Goal: Obtain resource: Download file/media

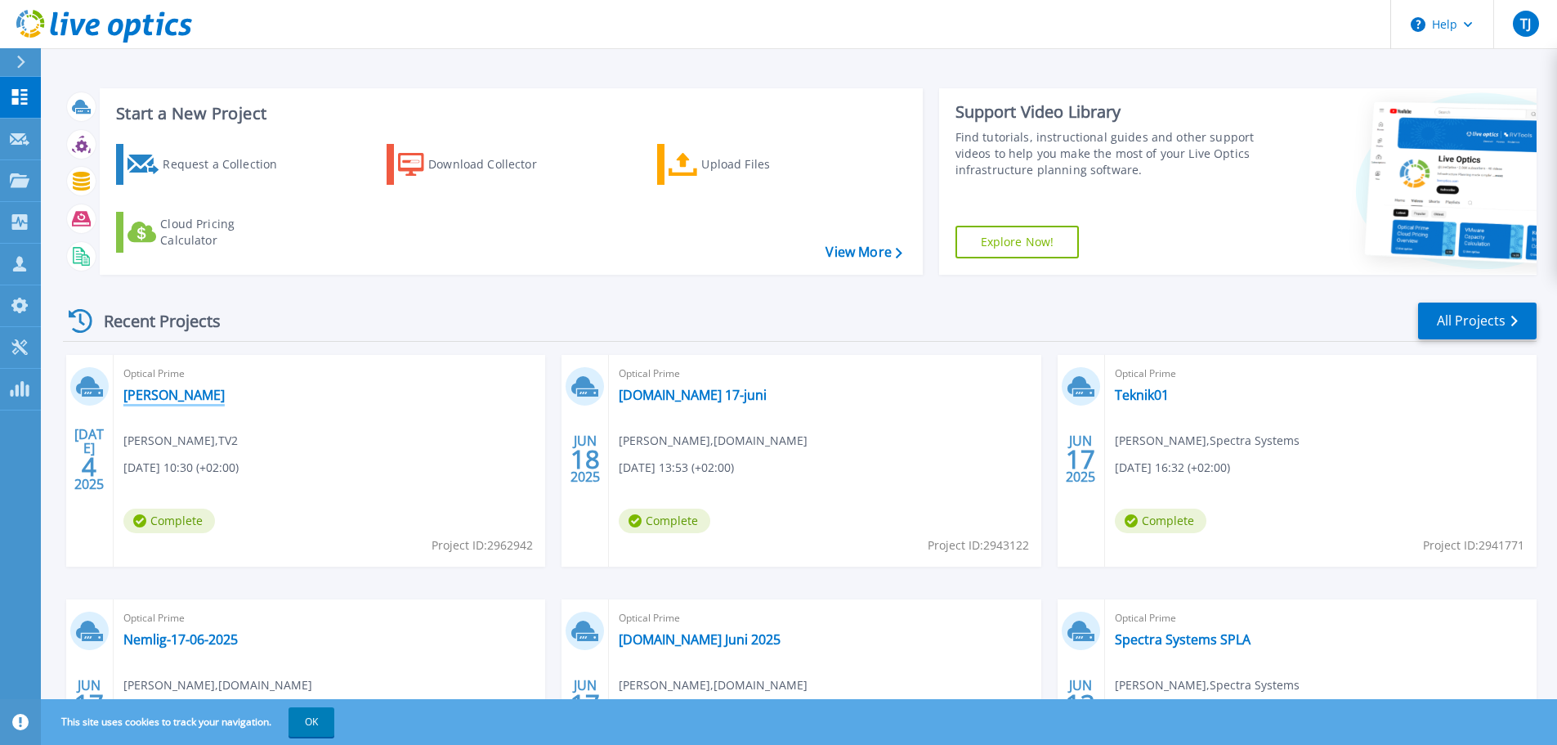
click at [144, 396] on link "[PERSON_NAME]" at bounding box center [173, 395] width 101 height 16
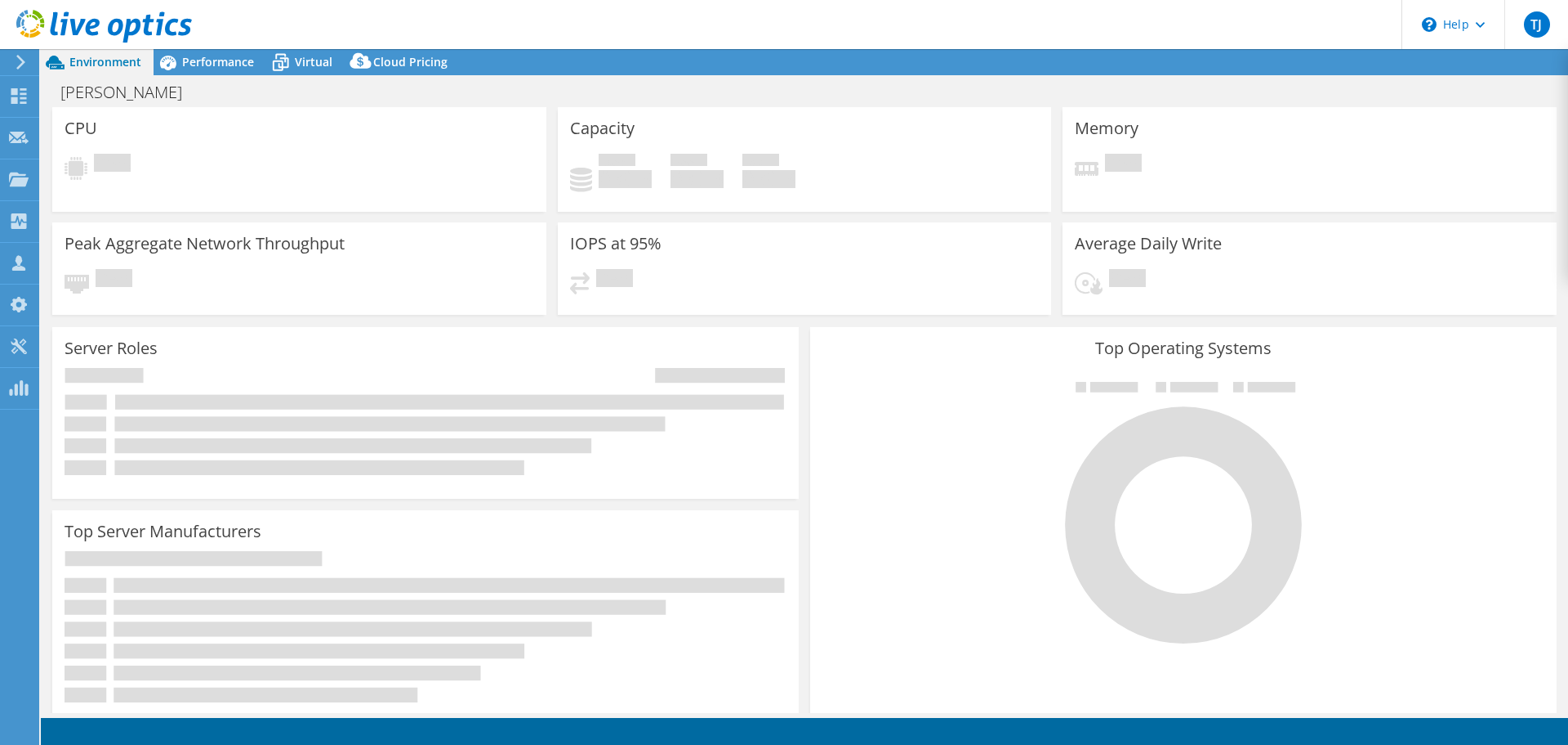
select select "USD"
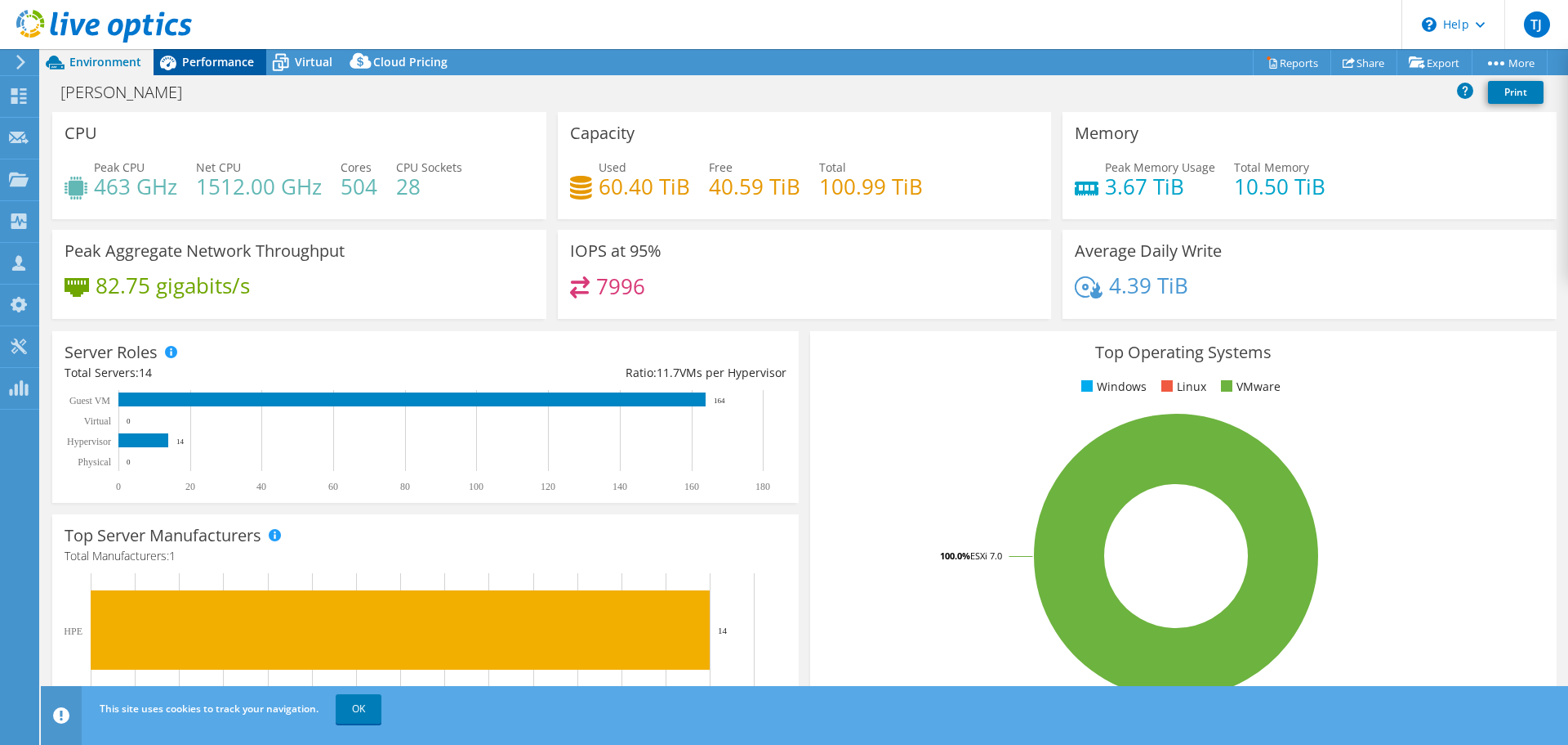
click at [204, 61] on span "Performance" at bounding box center [218, 62] width 72 height 16
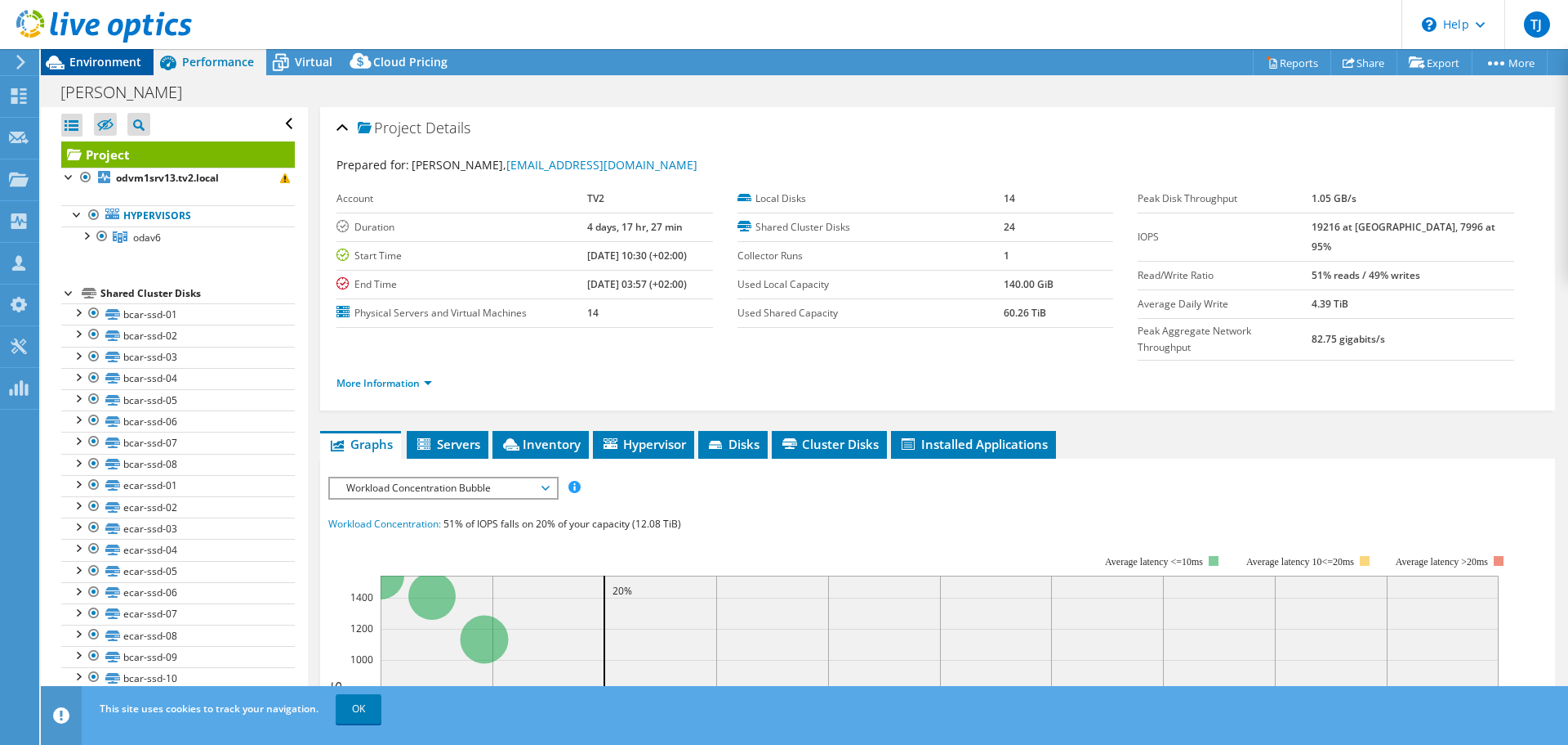
click at [122, 58] on span "Environment" at bounding box center [105, 62] width 72 height 16
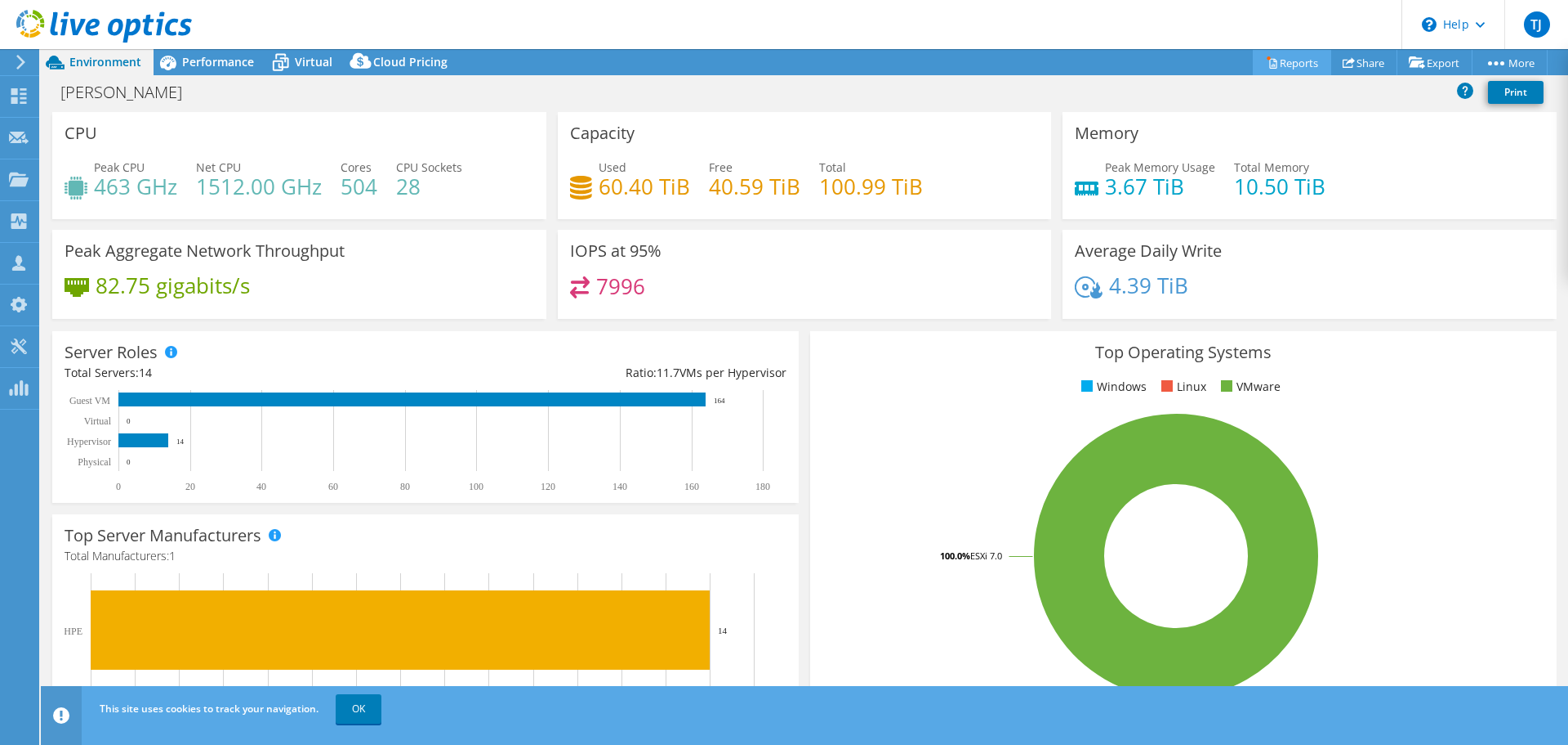
click at [1283, 66] on link "Reports" at bounding box center [1292, 62] width 78 height 25
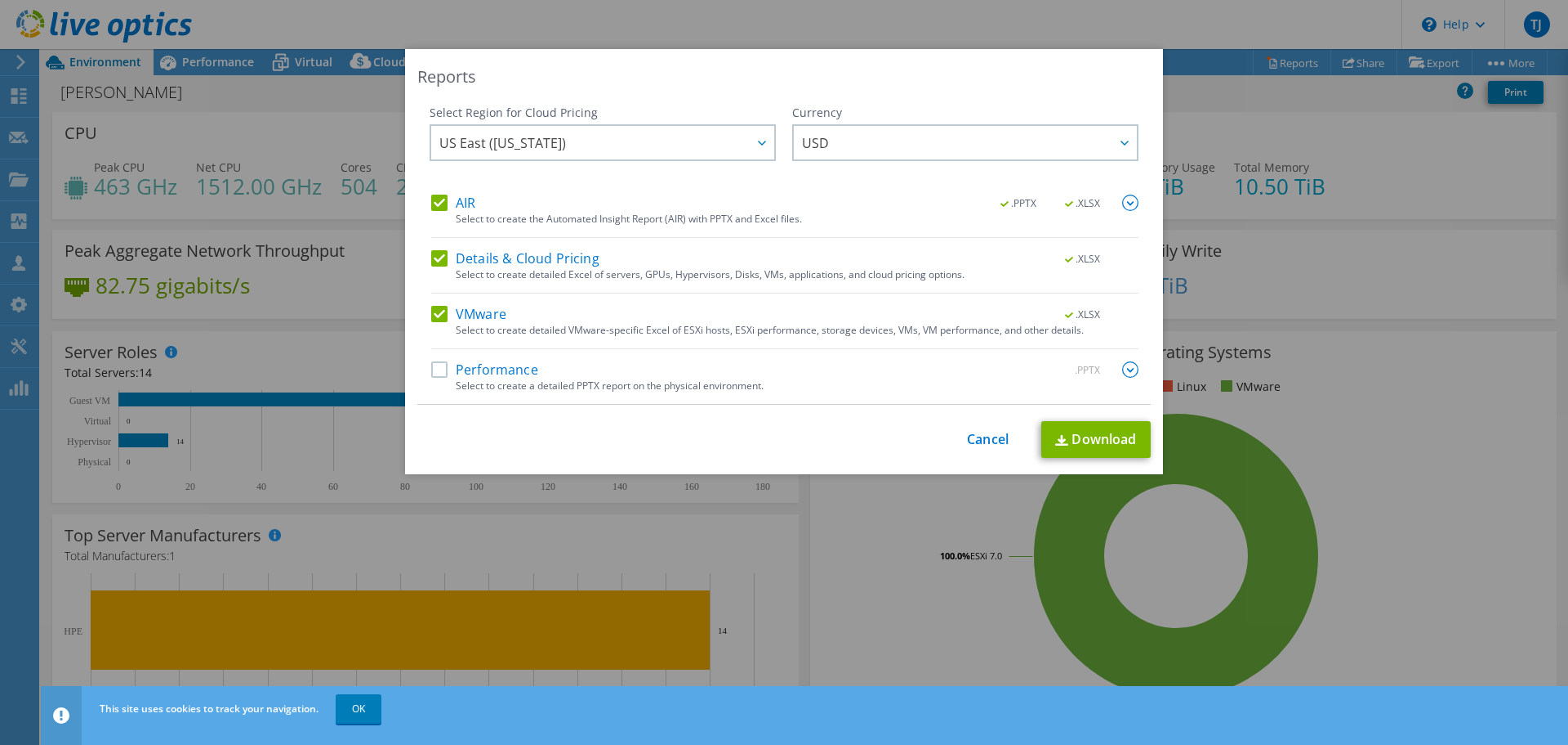
click at [432, 371] on label "Performance" at bounding box center [485, 369] width 107 height 16
click at [0, 0] on input "Performance" at bounding box center [0, 0] width 0 height 0
click at [710, 145] on span "US East ([US_STATE])" at bounding box center [607, 143] width 335 height 34
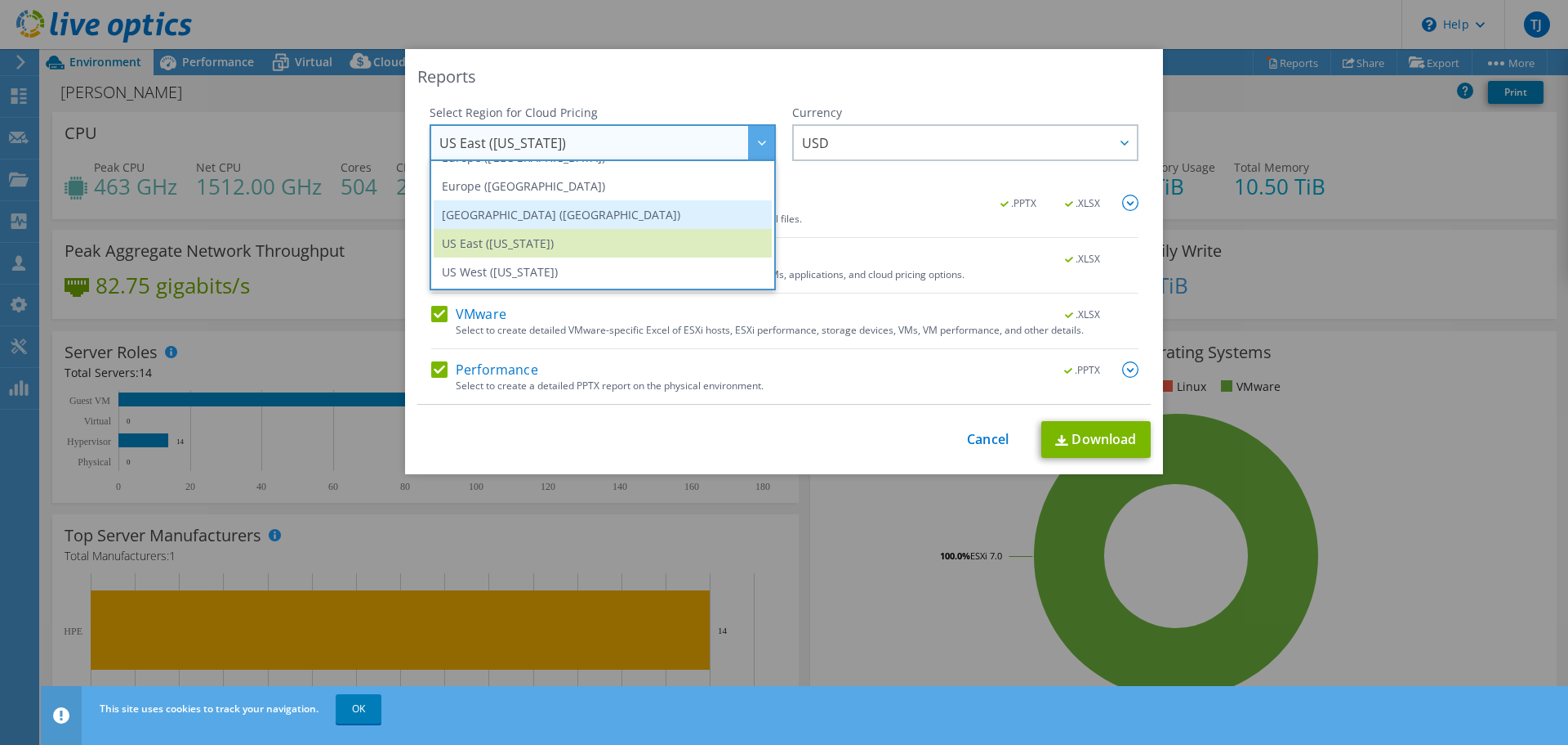
scroll to position [139, 0]
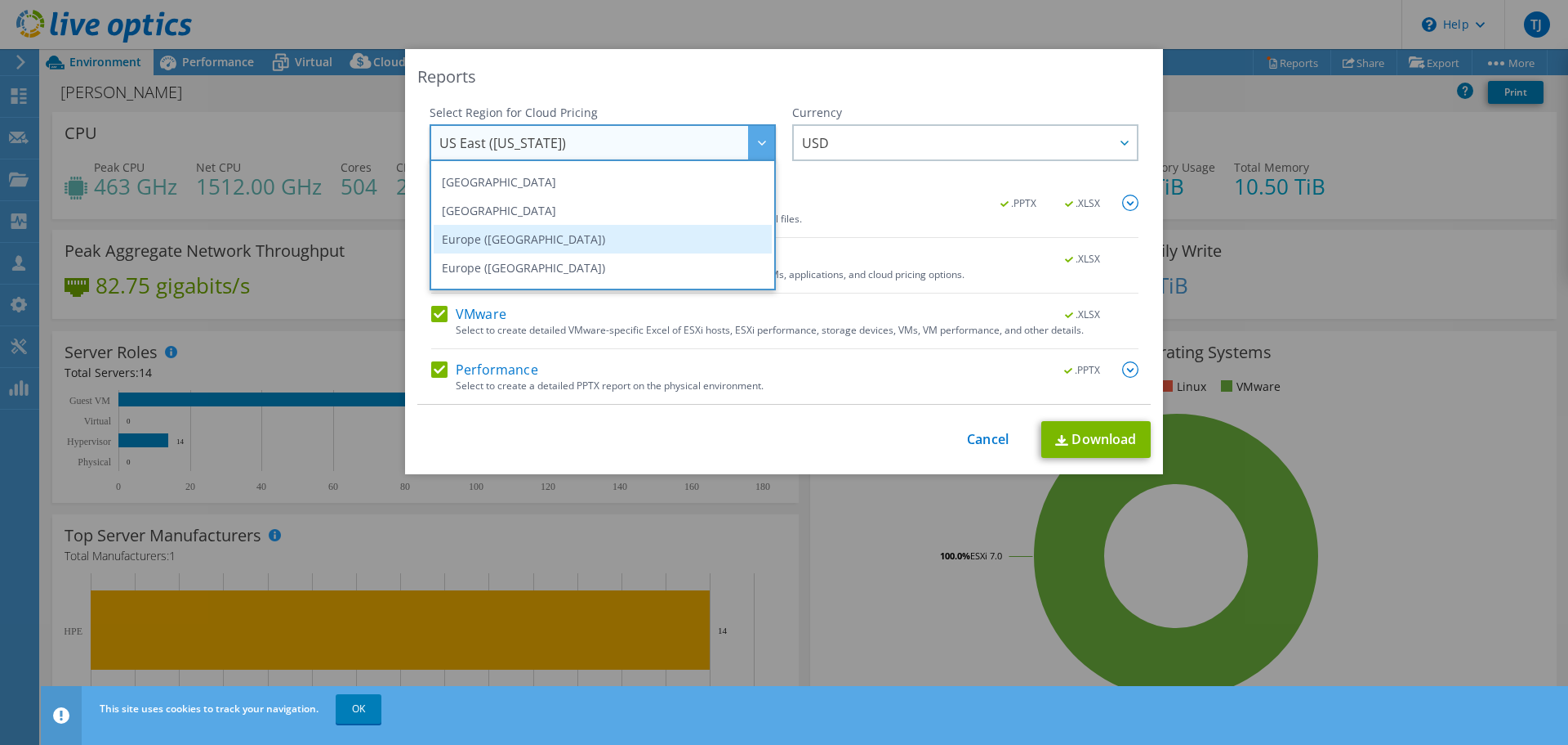
click at [661, 231] on li "Europe ([GEOGRAPHIC_DATA])" at bounding box center [603, 239] width 338 height 29
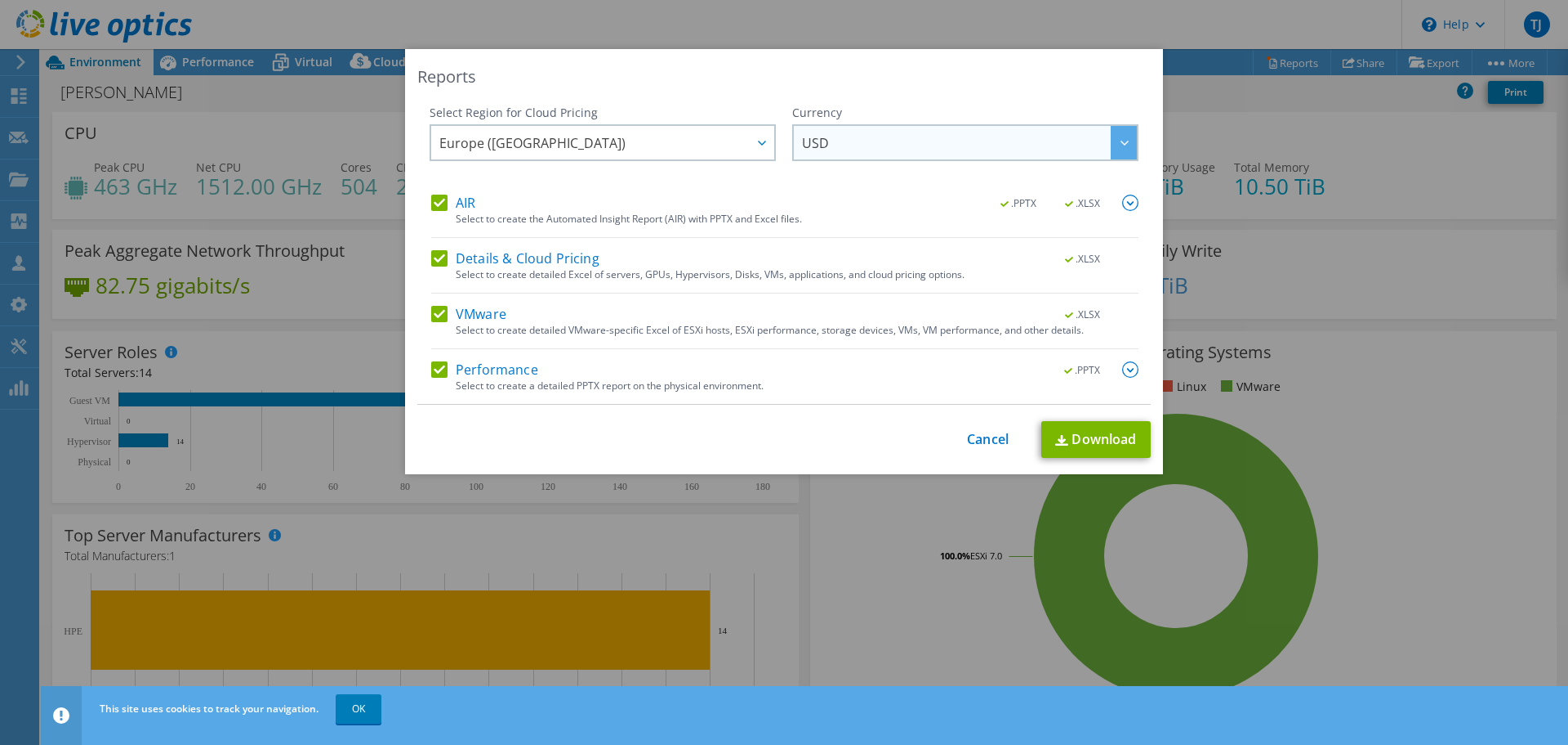
click at [901, 149] on span "USD" at bounding box center [969, 143] width 335 height 34
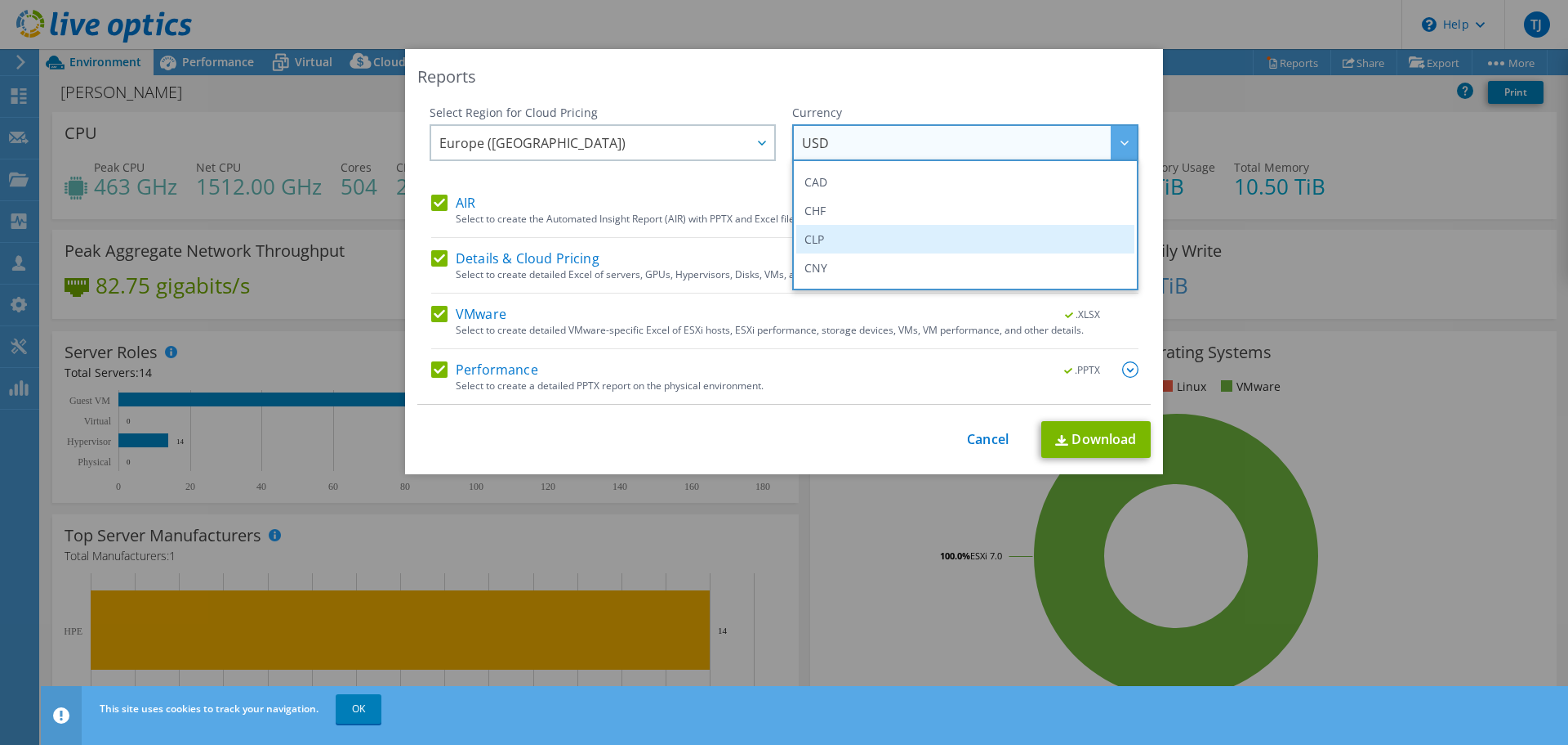
scroll to position [163, 0]
click at [874, 229] on li "EUR" at bounding box center [965, 243] width 338 height 29
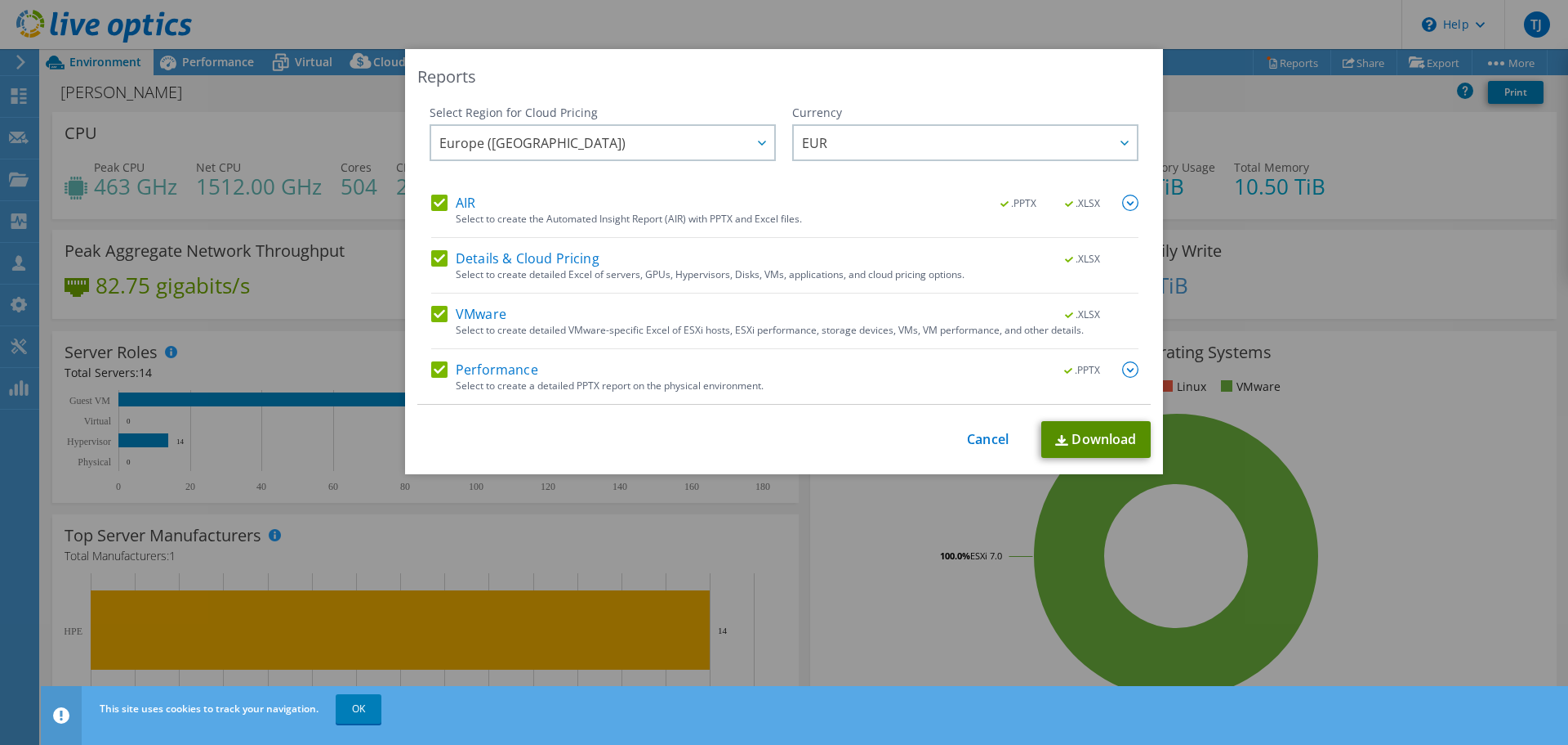
click at [1088, 437] on link "Download" at bounding box center [1096, 439] width 110 height 37
click at [1030, 69] on div "Reports" at bounding box center [784, 76] width 734 height 23
click at [973, 435] on link "Cancel" at bounding box center [988, 440] width 42 height 16
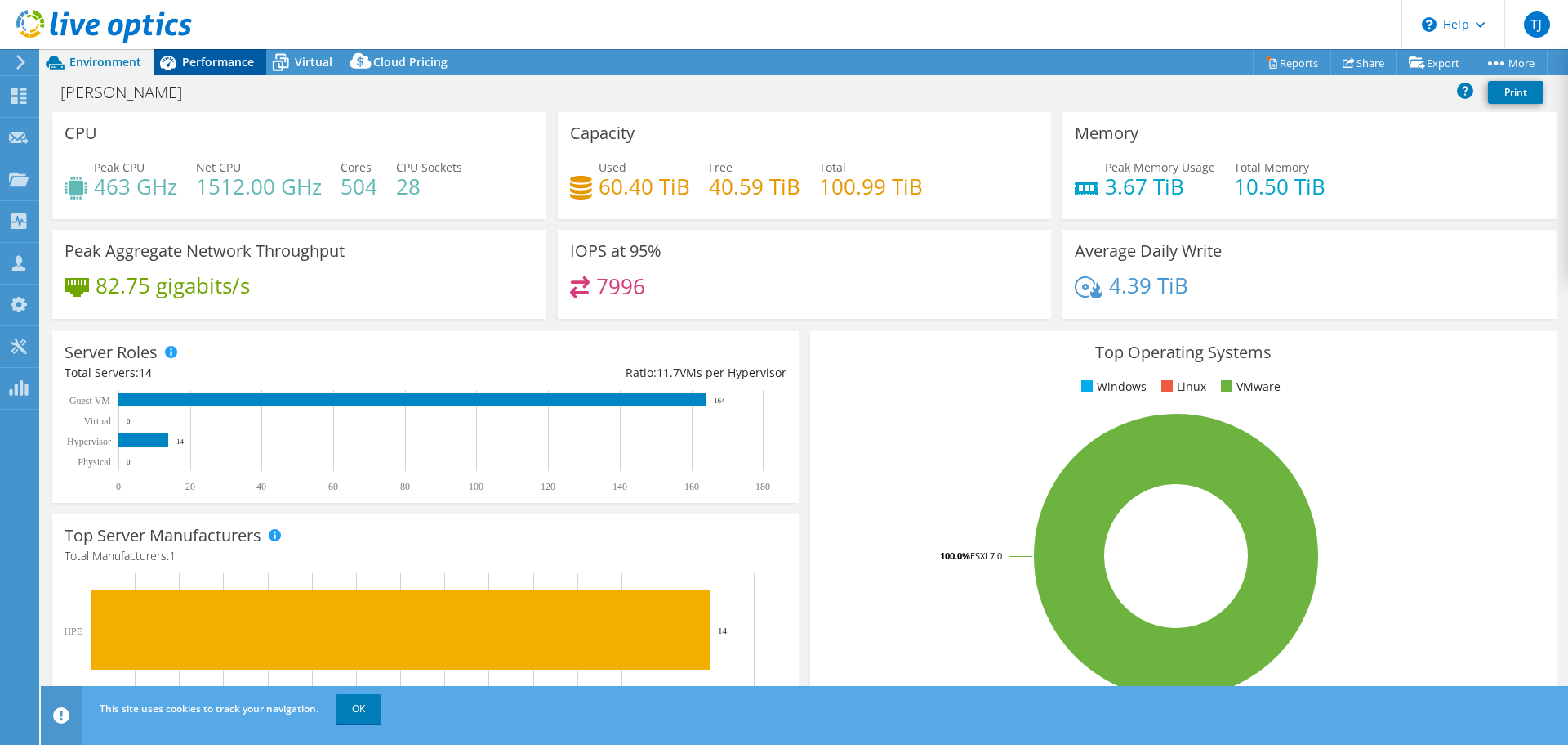
click at [209, 54] on span "Performance" at bounding box center [218, 62] width 72 height 16
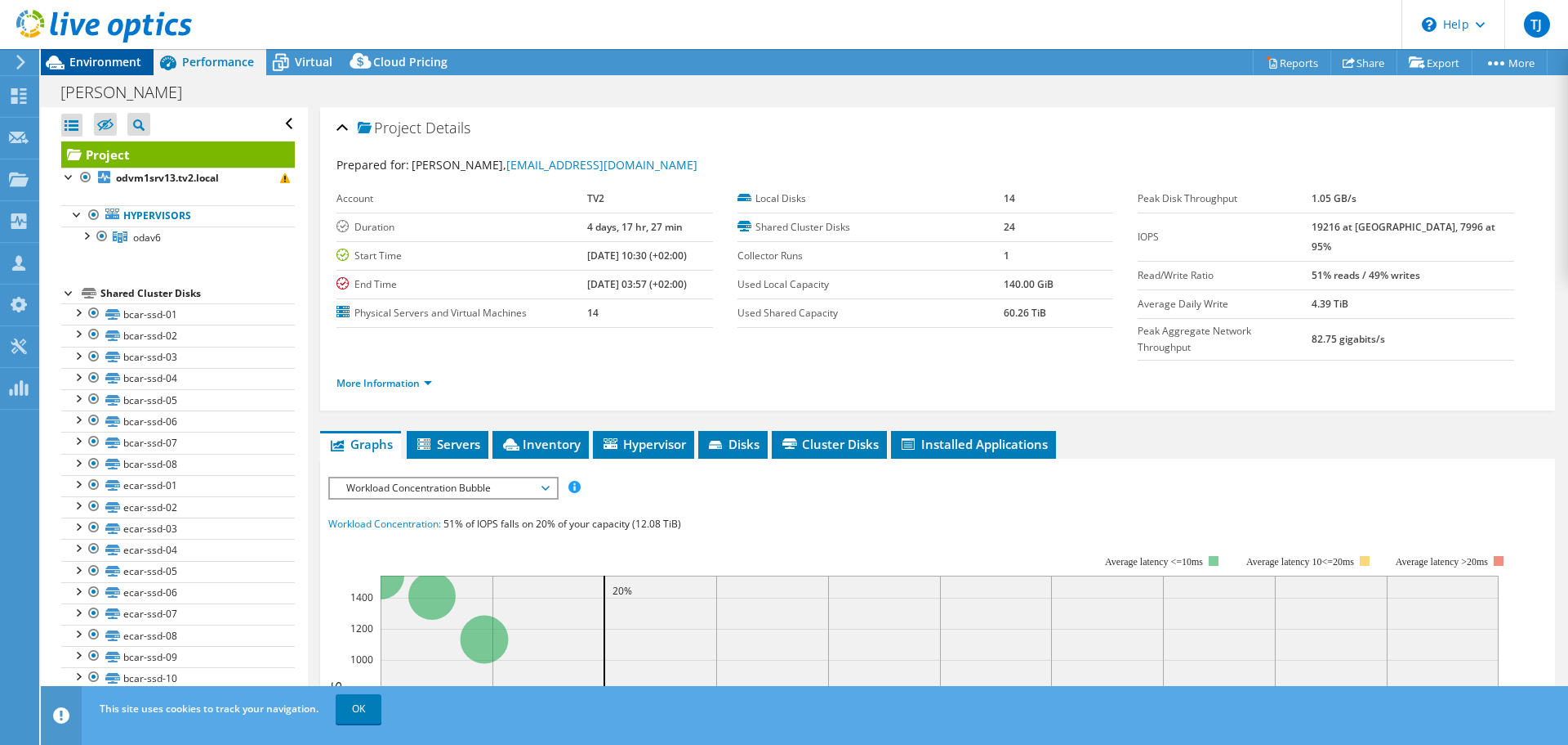
click at [78, 65] on span "Environment" at bounding box center [105, 62] width 72 height 16
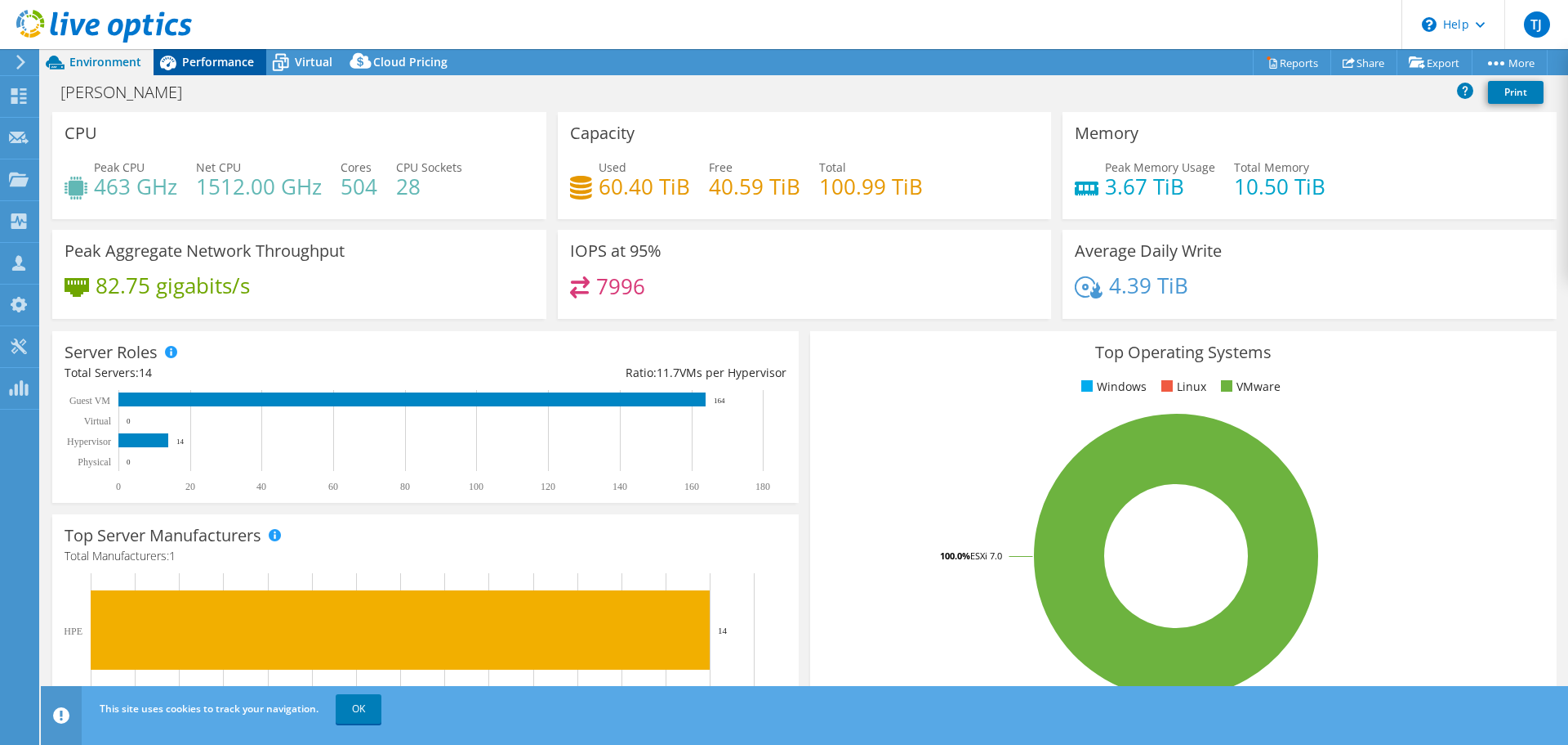
click at [221, 51] on div "Performance" at bounding box center [210, 62] width 113 height 26
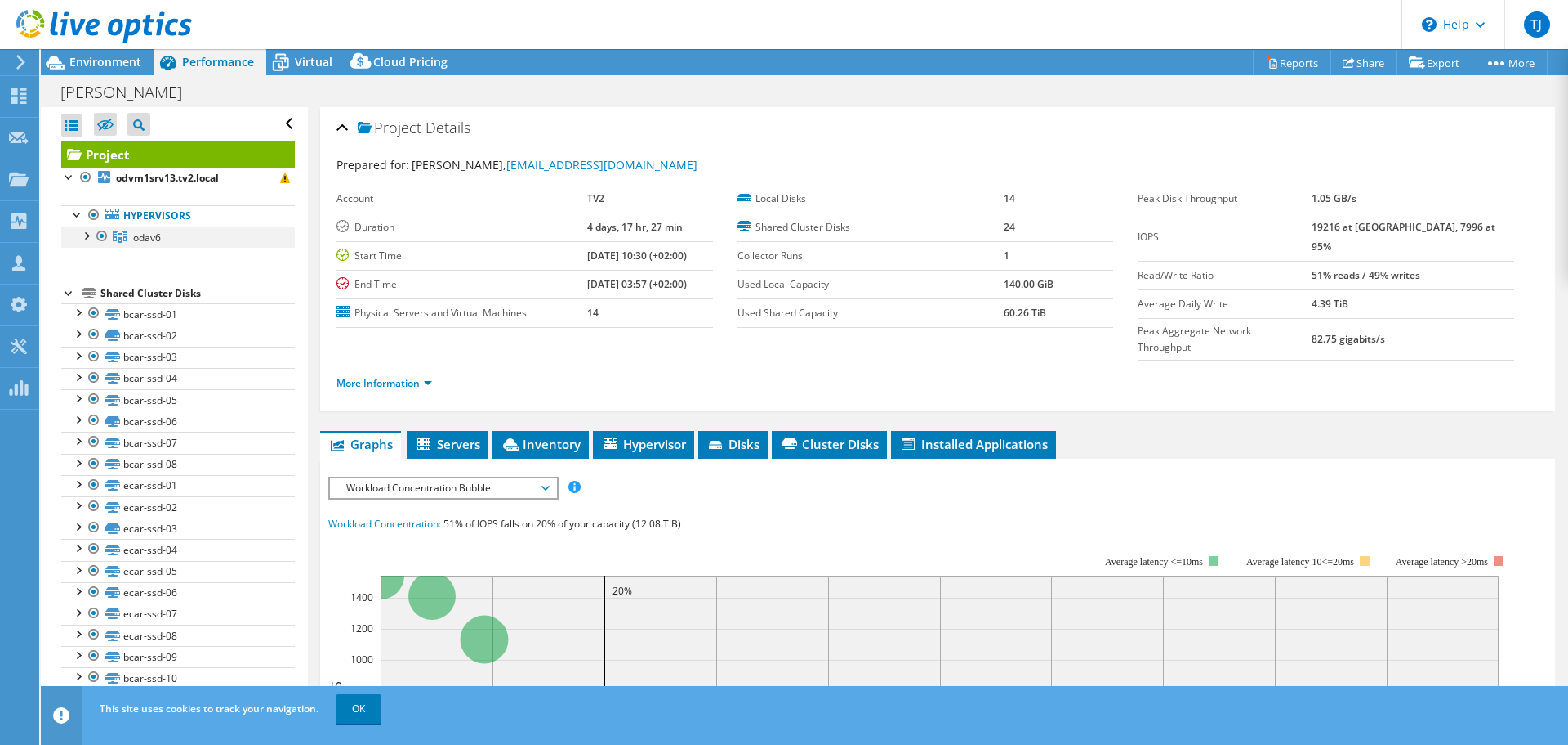
click at [80, 235] on div at bounding box center [86, 234] width 16 height 16
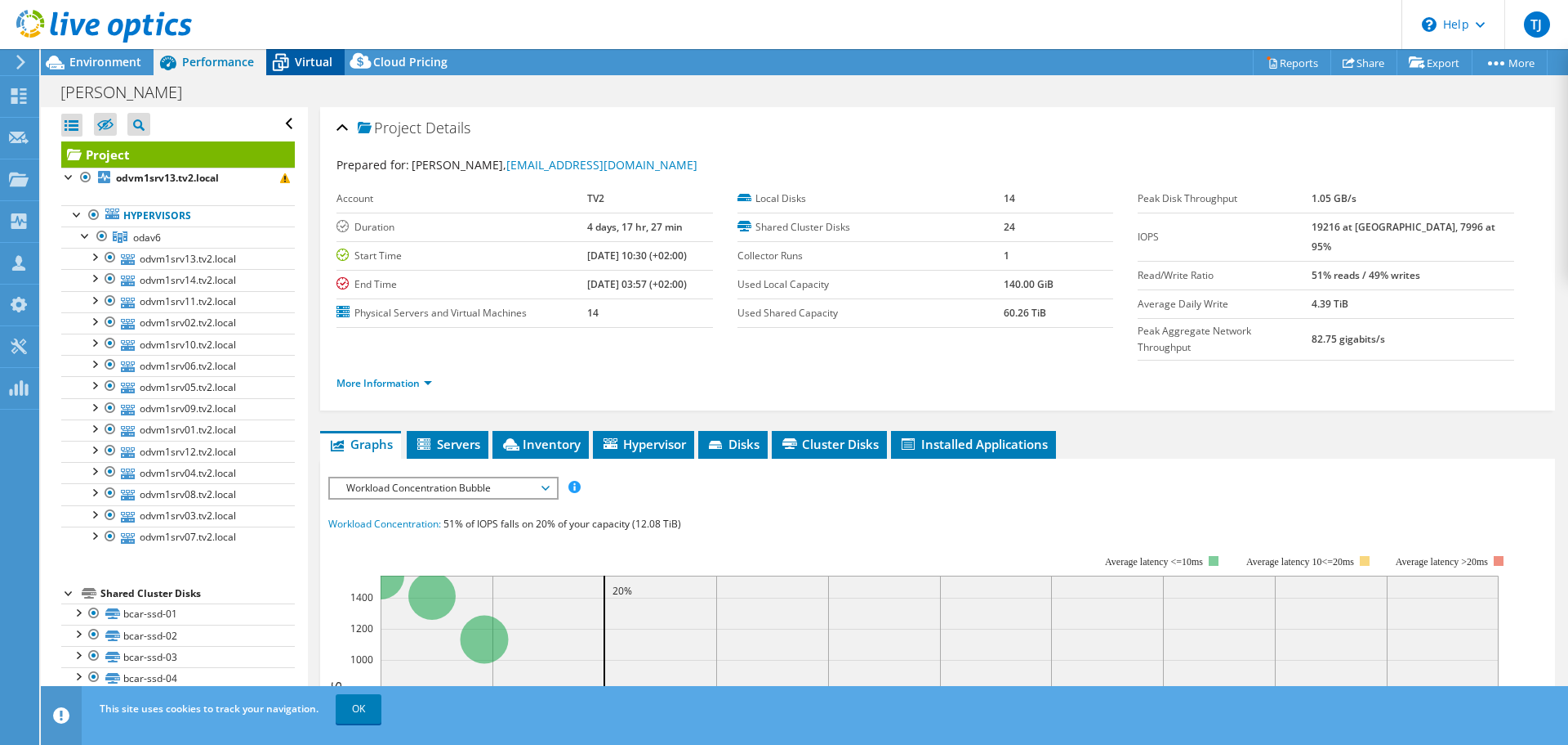
click at [302, 65] on span "Virtual" at bounding box center [314, 62] width 38 height 16
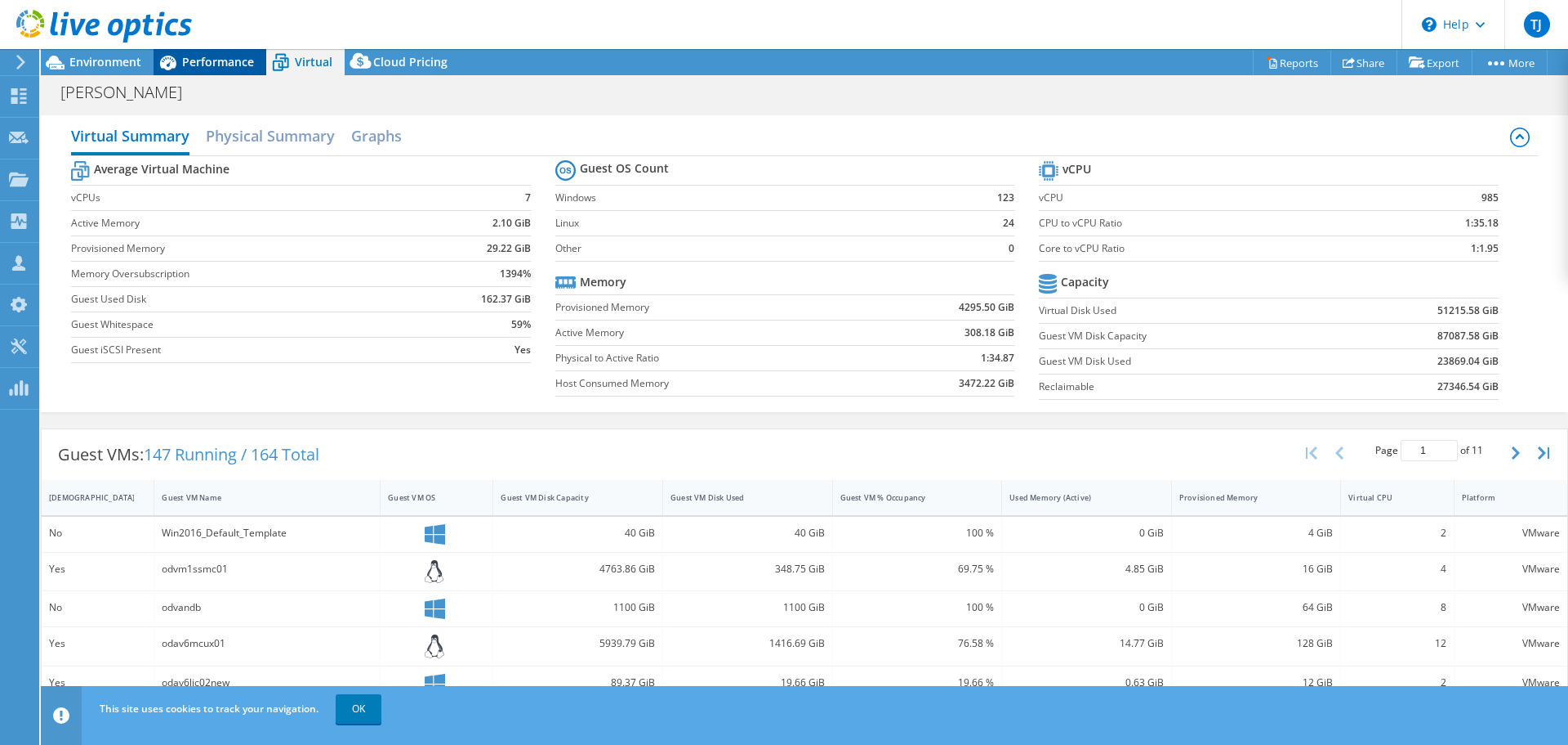
click at [223, 67] on span "Performance" at bounding box center [218, 62] width 72 height 16
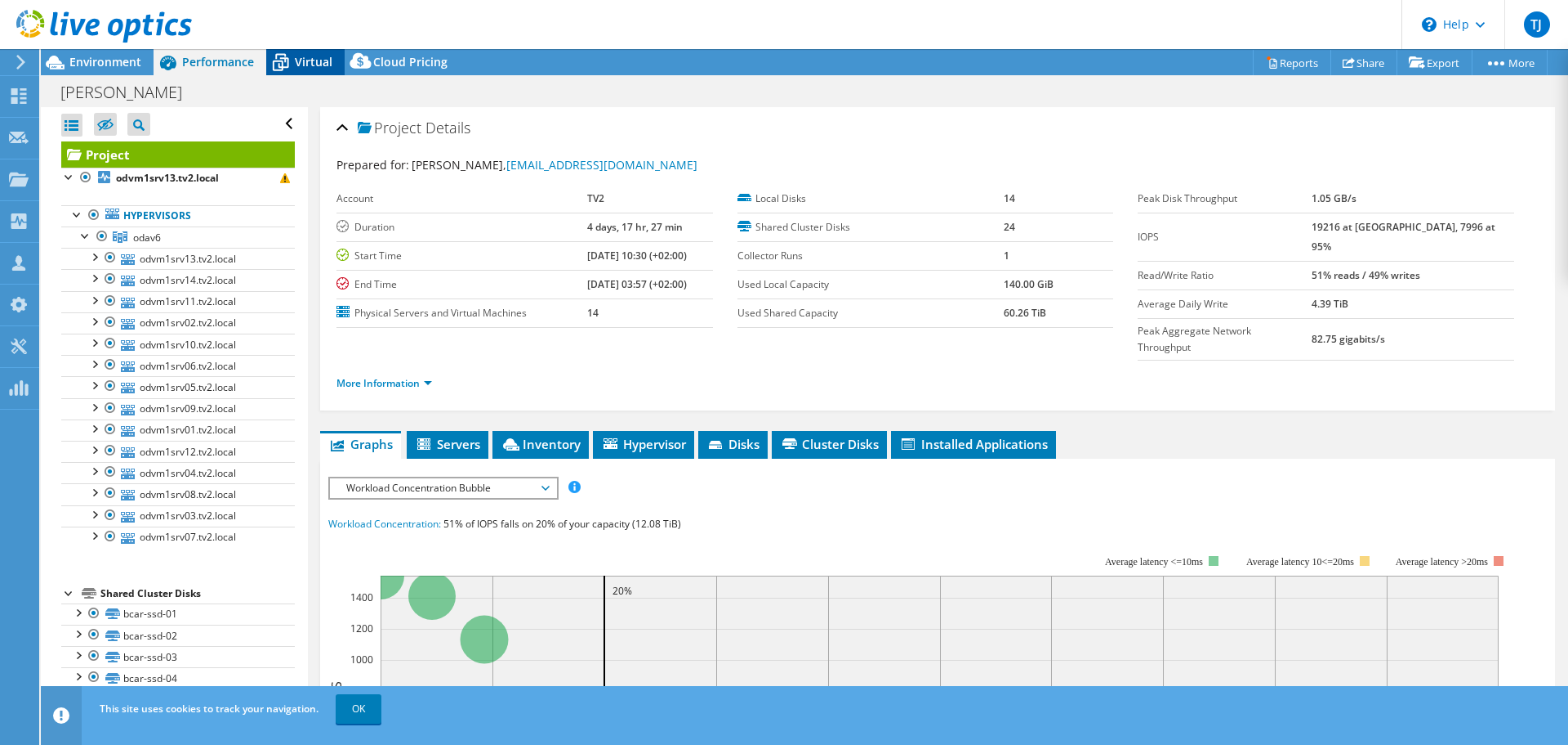
click at [276, 62] on icon at bounding box center [280, 62] width 29 height 29
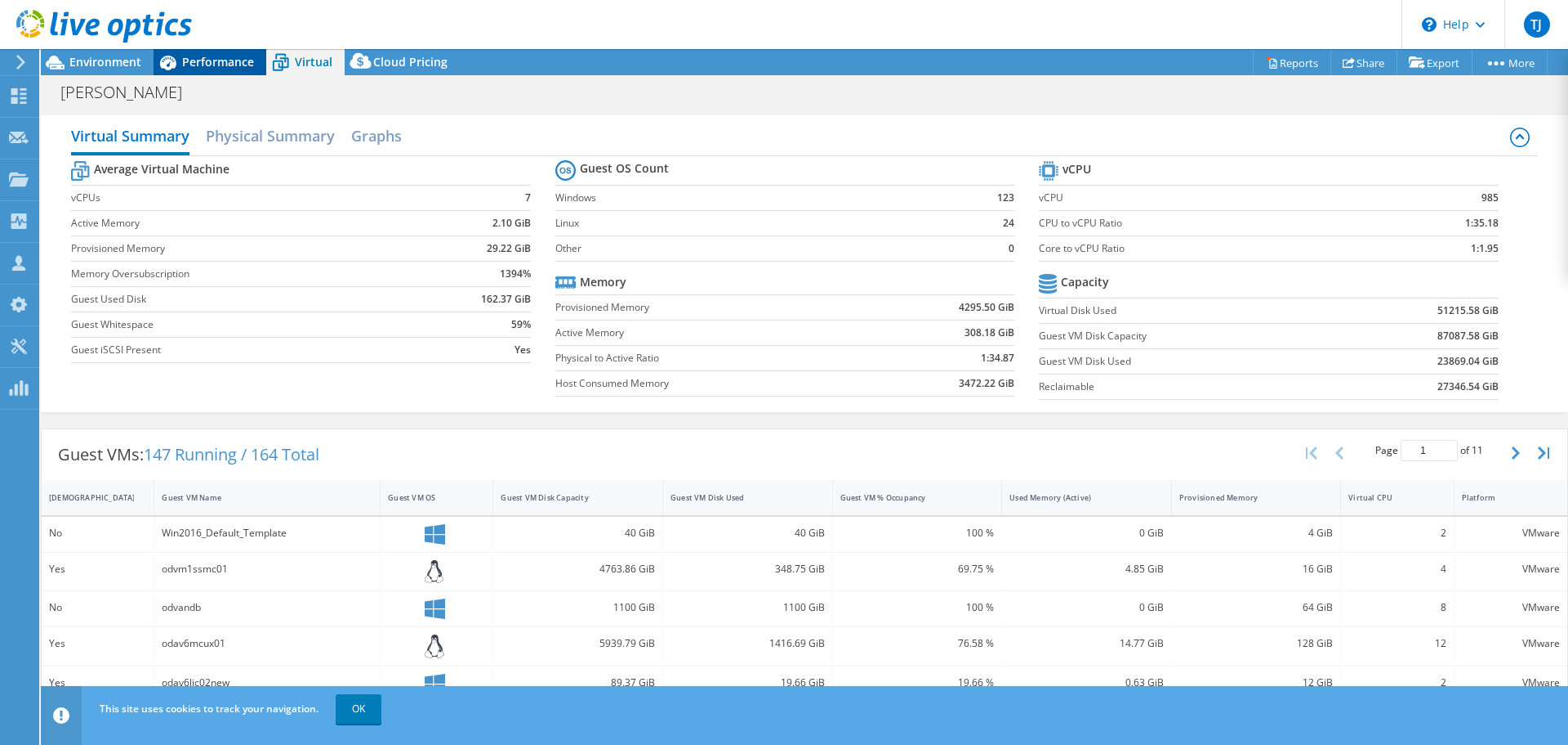
click at [234, 62] on span "Performance" at bounding box center [218, 62] width 72 height 16
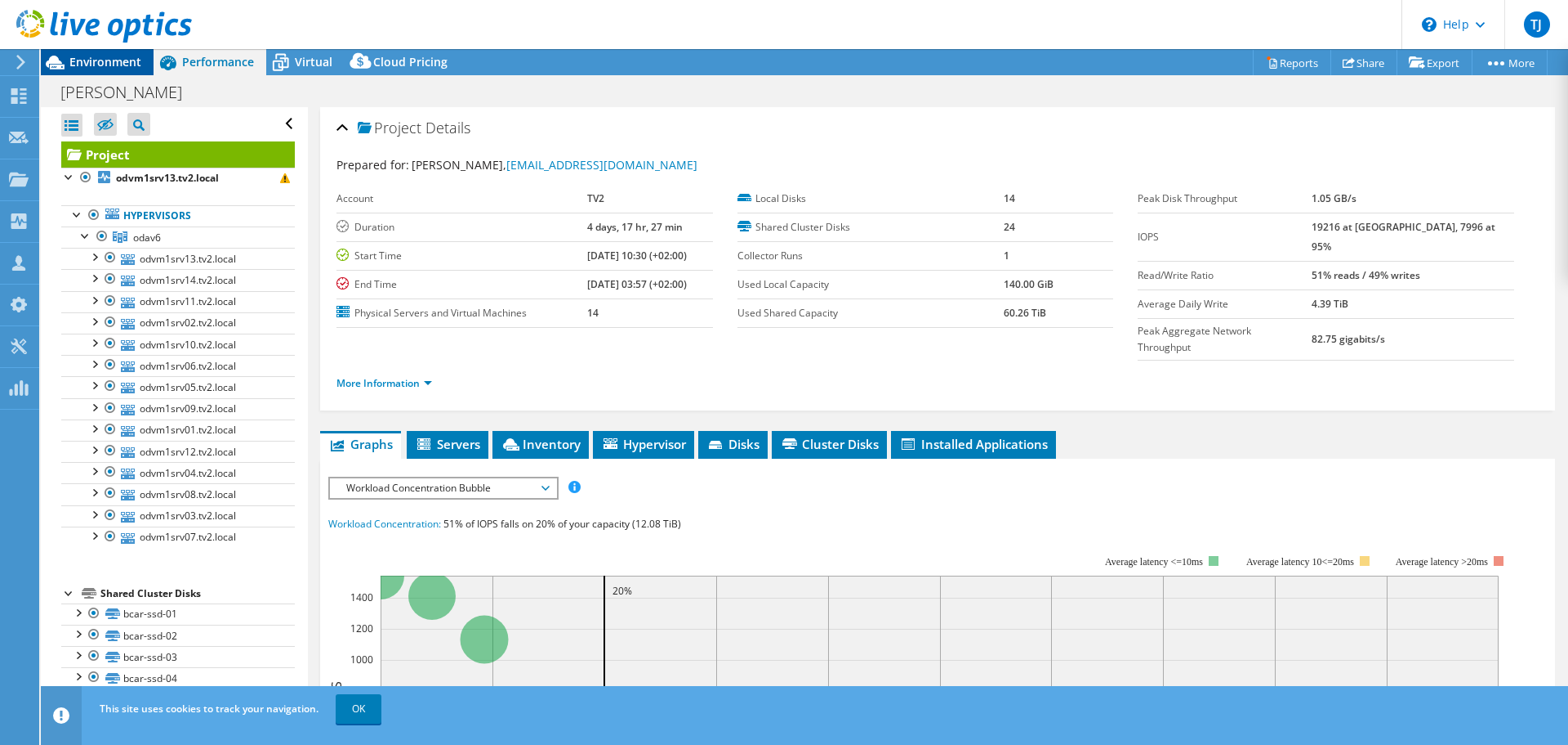
click at [125, 65] on span "Environment" at bounding box center [105, 62] width 72 height 16
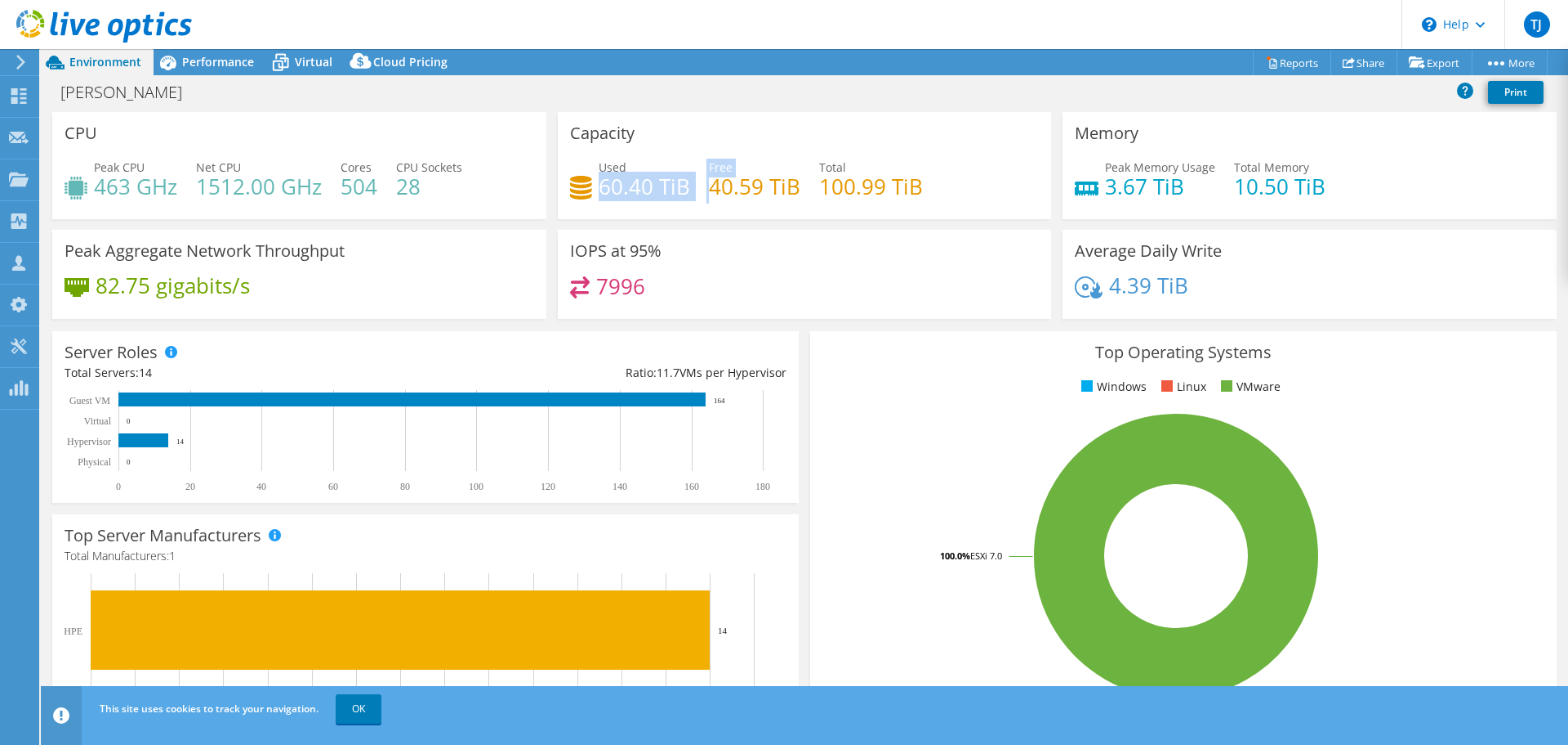
drag, startPoint x: 600, startPoint y: 190, endPoint x: 704, endPoint y: 190, distance: 104.0
click at [704, 190] on div "Used 60.40 TiB Free 40.59 TiB Total 100.99 TiB" at bounding box center [804, 185] width 470 height 53
drag, startPoint x: 1357, startPoint y: 182, endPoint x: 1126, endPoint y: 183, distance: 231.0
click at [1126, 183] on div "Peak Memory Usage 3.67 TiB Total Memory 10.50 TiB" at bounding box center [1310, 185] width 470 height 53
click at [114, 194] on h4 "463 GHz" at bounding box center [135, 186] width 83 height 18
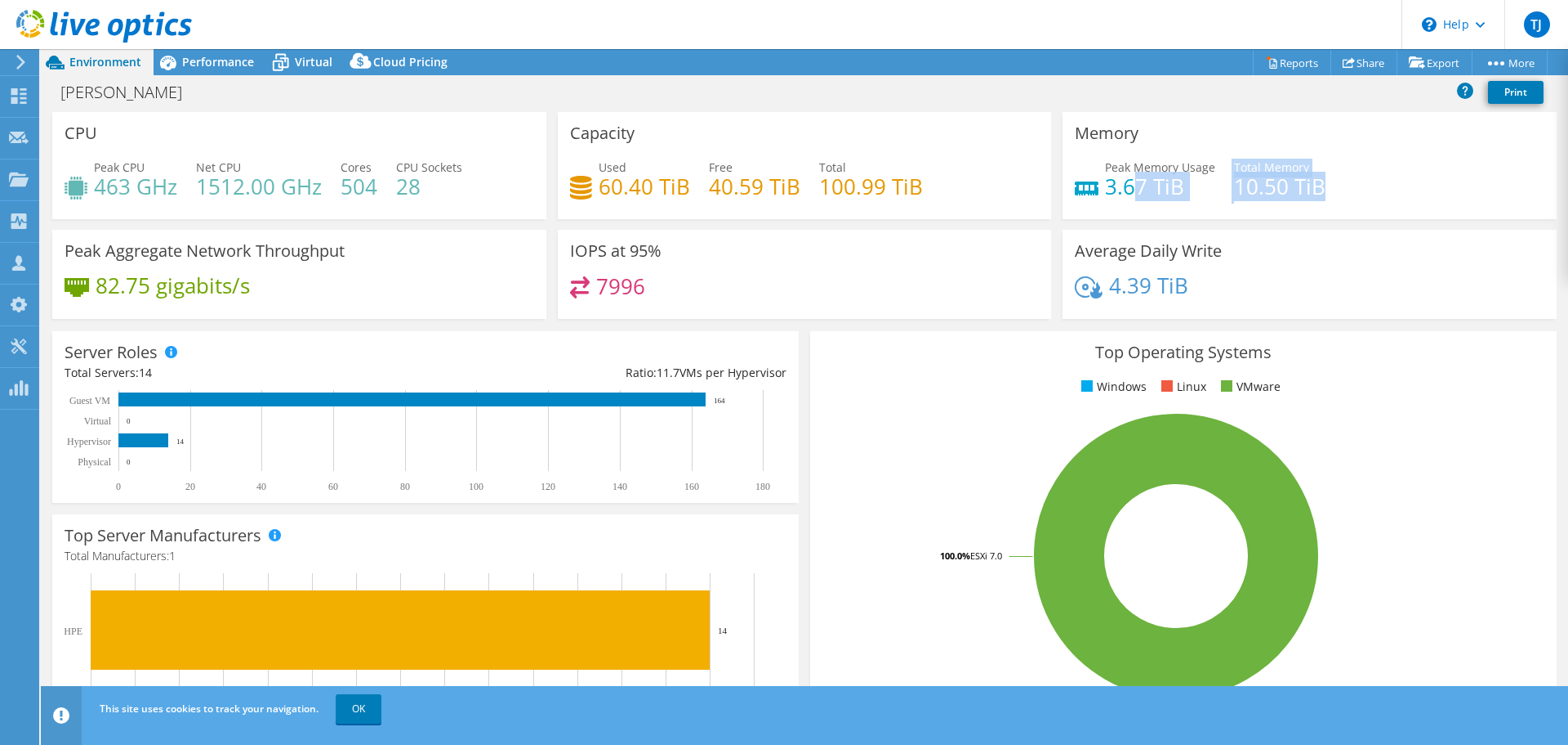
drag, startPoint x: 1316, startPoint y: 191, endPoint x: 1124, endPoint y: 198, distance: 192.1
click at [1124, 198] on div "Peak Memory Usage 3.67 TiB Total Memory 10.50 TiB" at bounding box center [1310, 185] width 470 height 53
click at [887, 195] on h4 "100.99 TiB" at bounding box center [871, 186] width 104 height 18
click at [405, 165] on span "CPU Sockets" at bounding box center [429, 167] width 66 height 16
click at [208, 72] on div "Performance" at bounding box center [210, 62] width 113 height 26
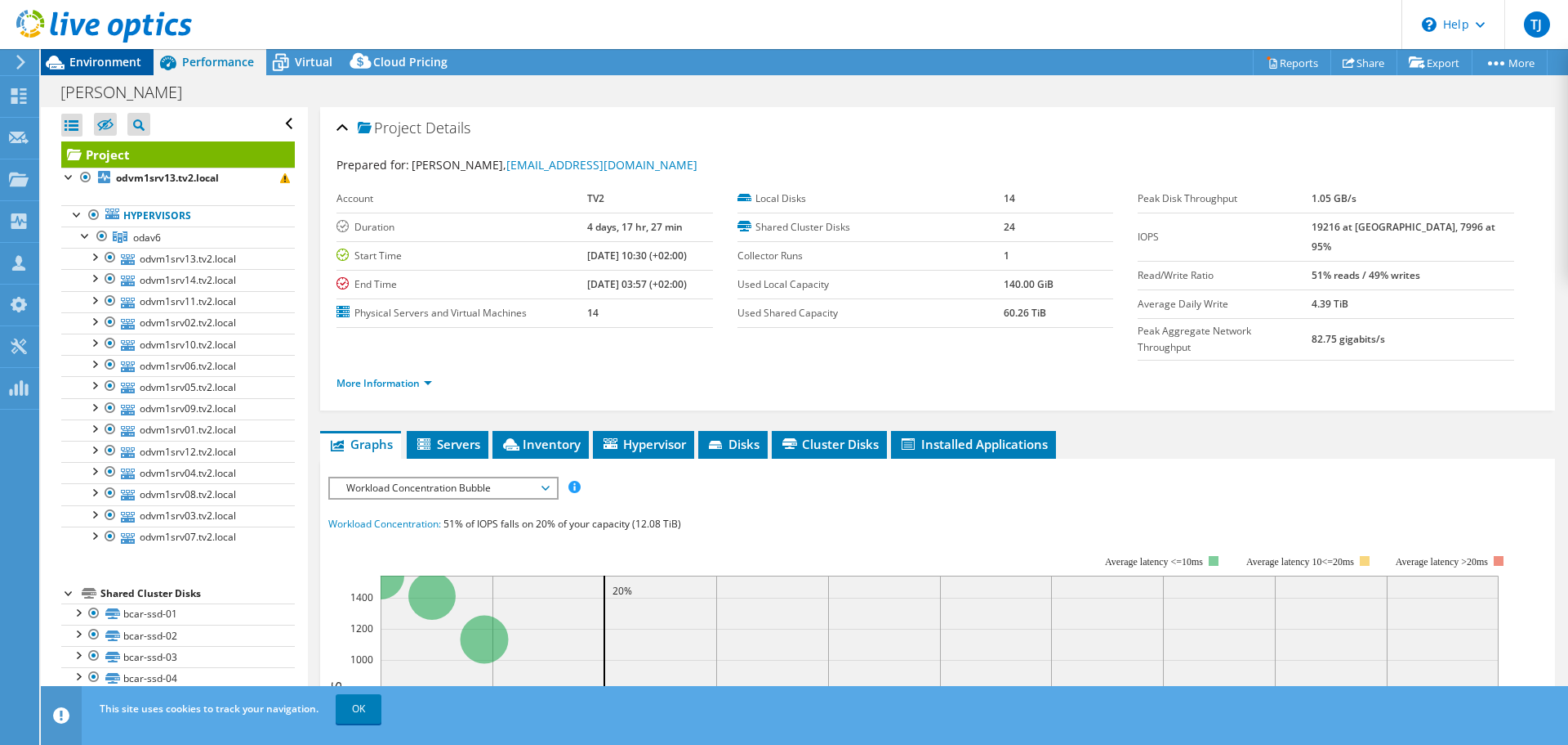
click at [87, 66] on span "Environment" at bounding box center [105, 62] width 72 height 16
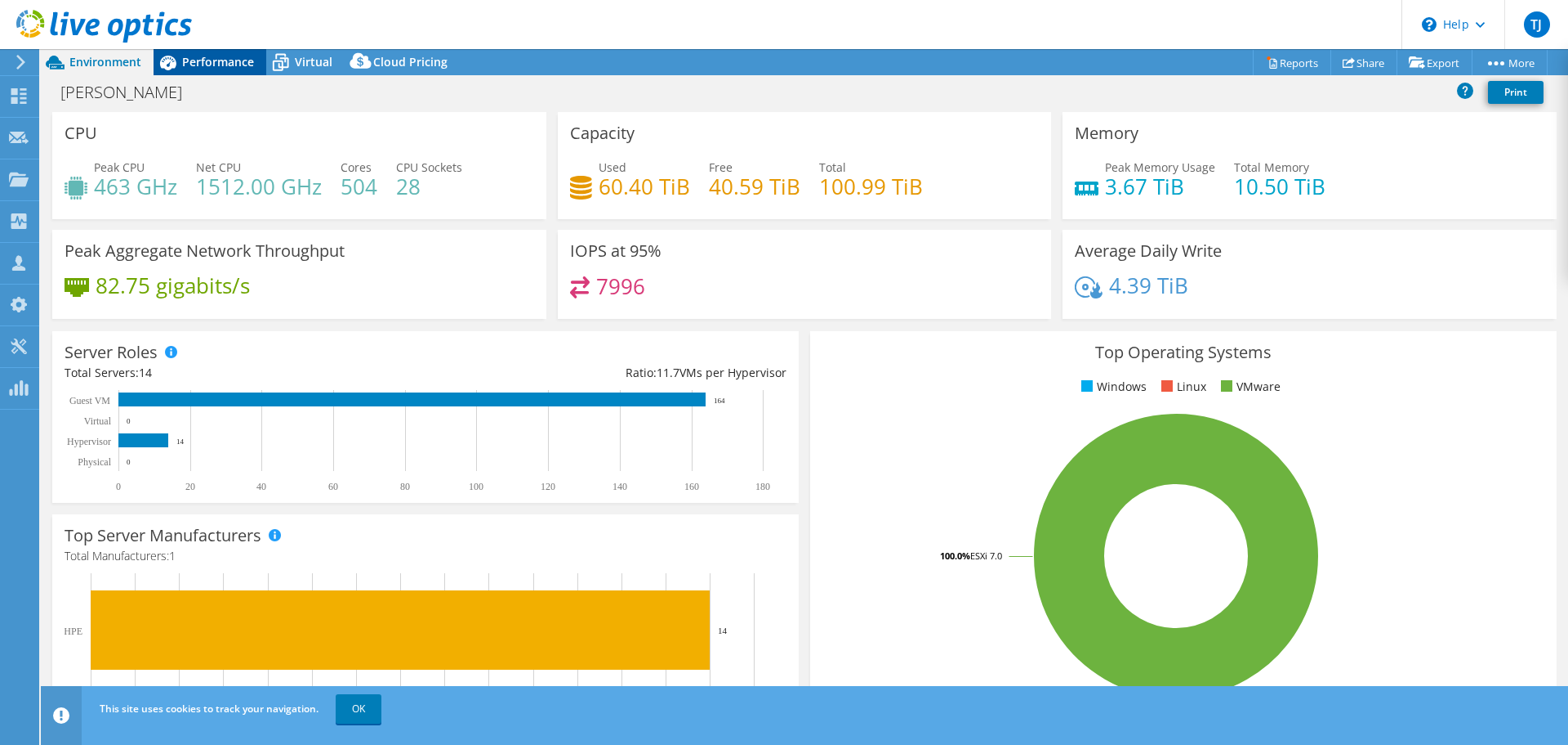
click at [195, 56] on span "Performance" at bounding box center [218, 62] width 72 height 16
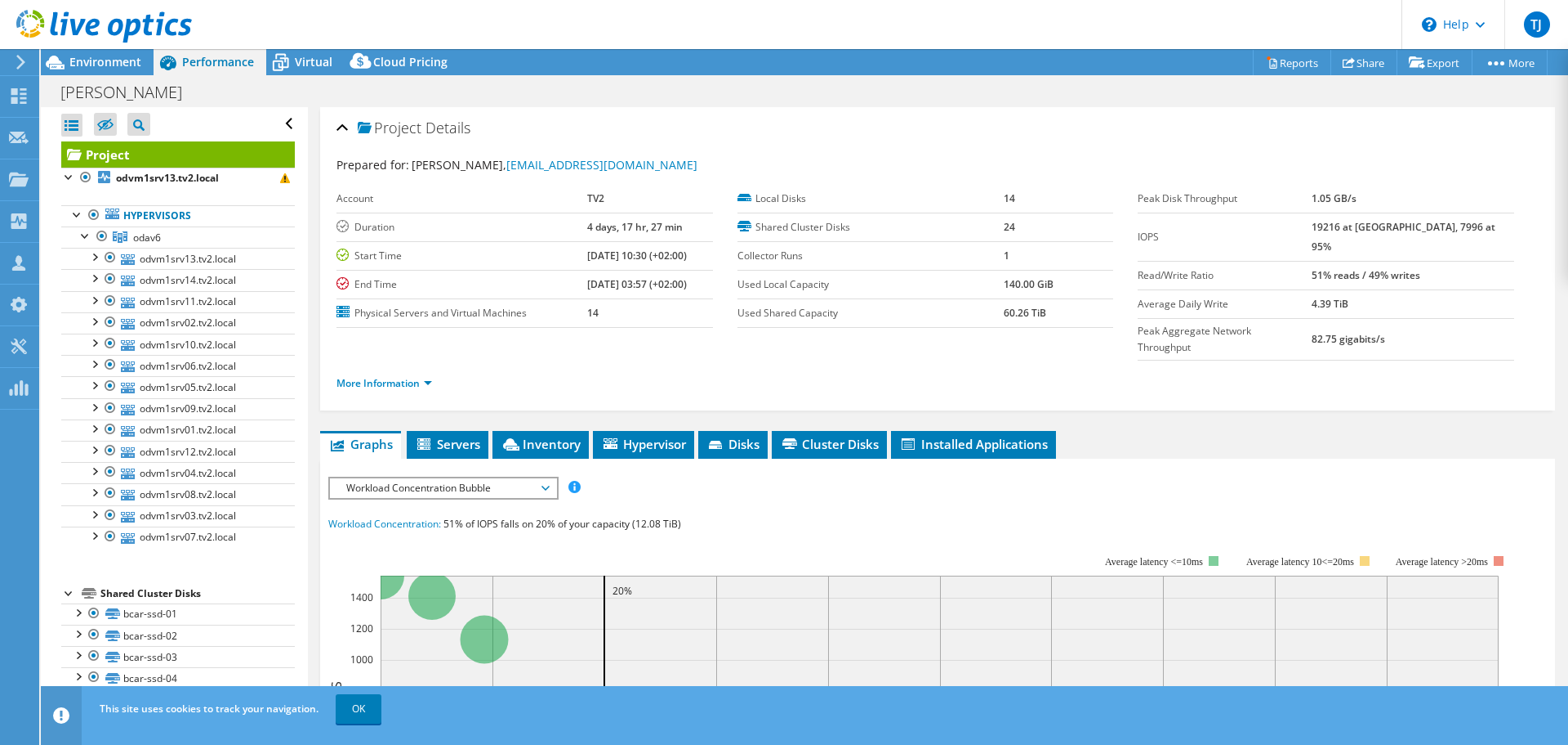
click at [412, 478] on span "Workload Concentration Bubble" at bounding box center [443, 488] width 210 height 20
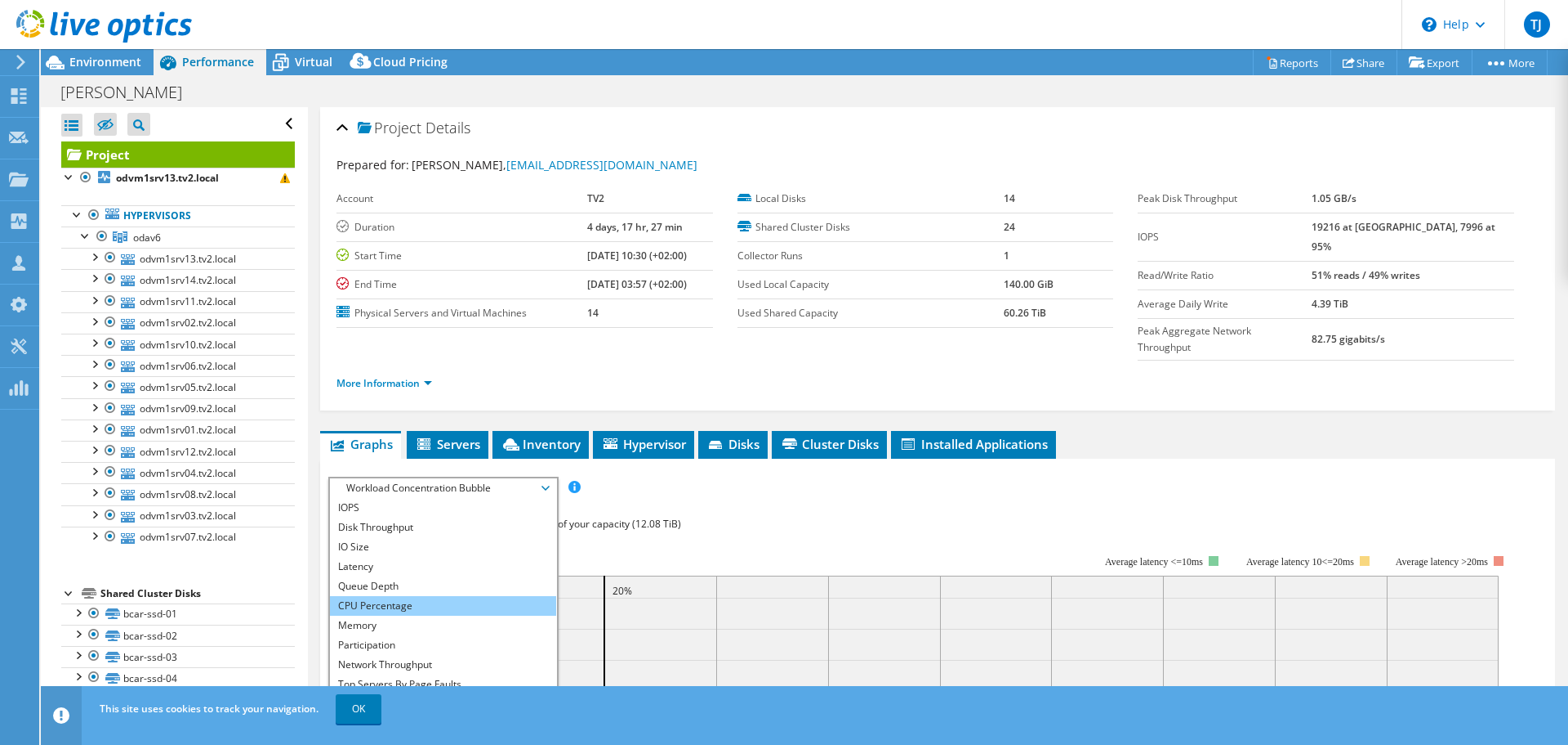
click at [378, 596] on li "CPU Percentage" at bounding box center [443, 606] width 226 height 20
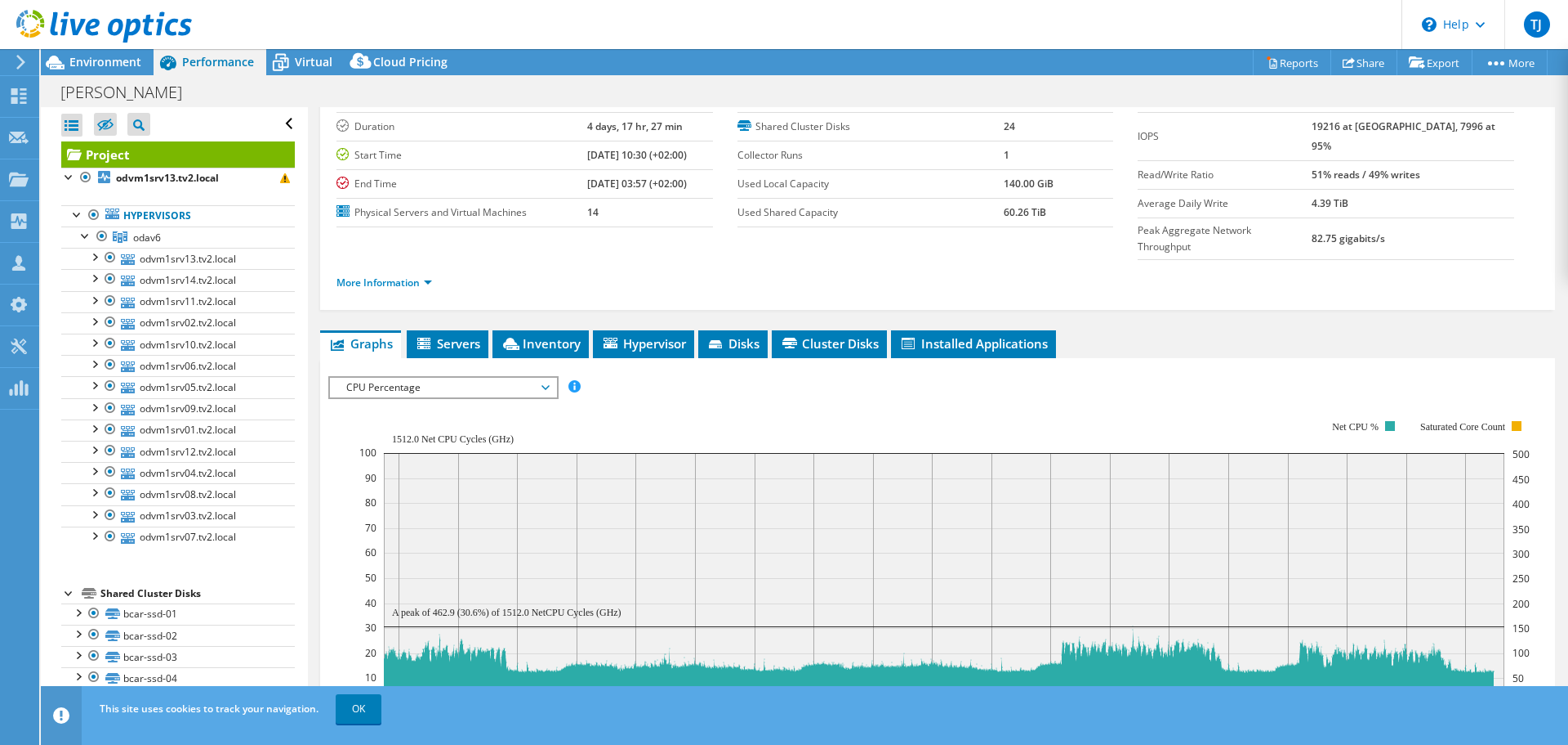
scroll to position [327, 0]
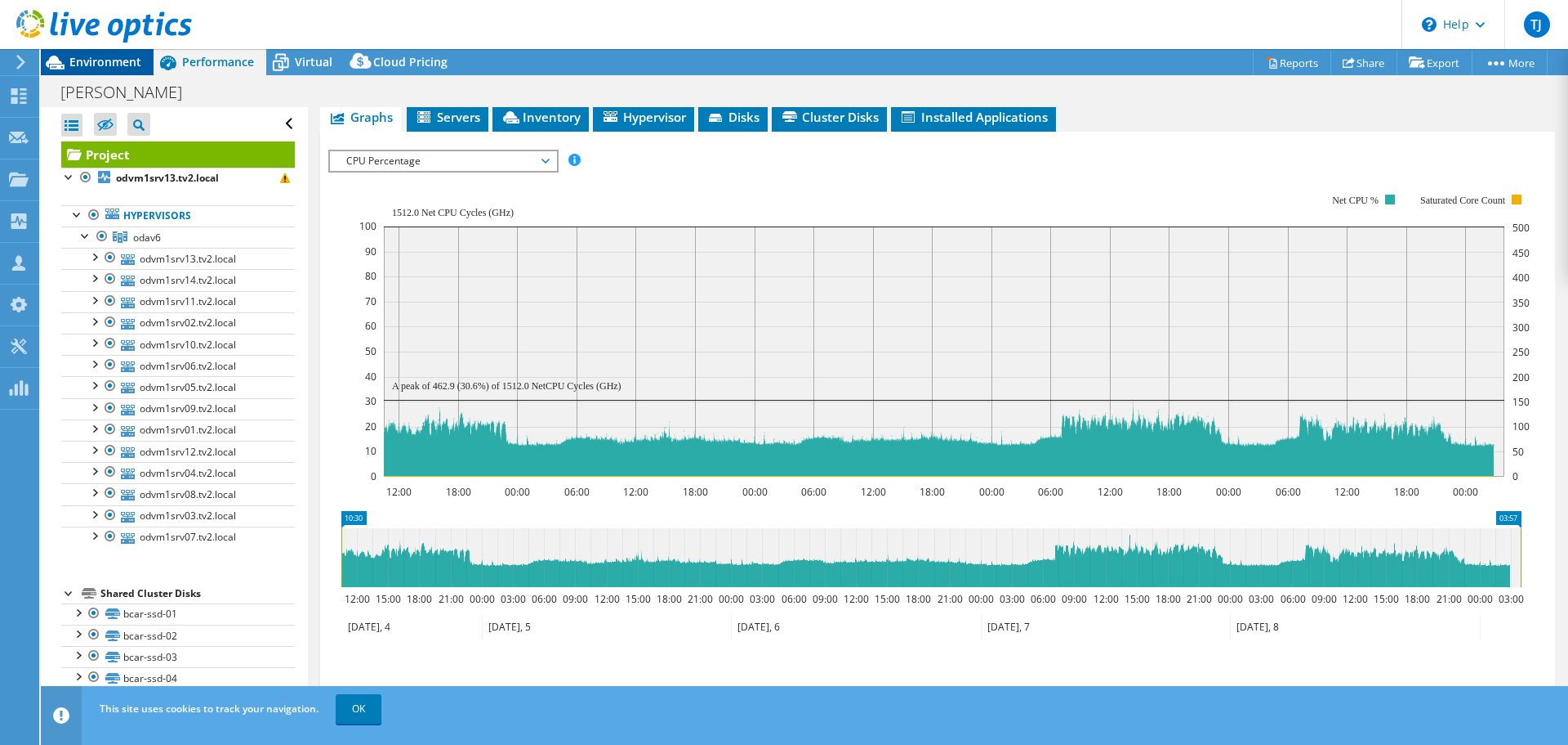
click at [74, 68] on span "Environment" at bounding box center [105, 62] width 72 height 16
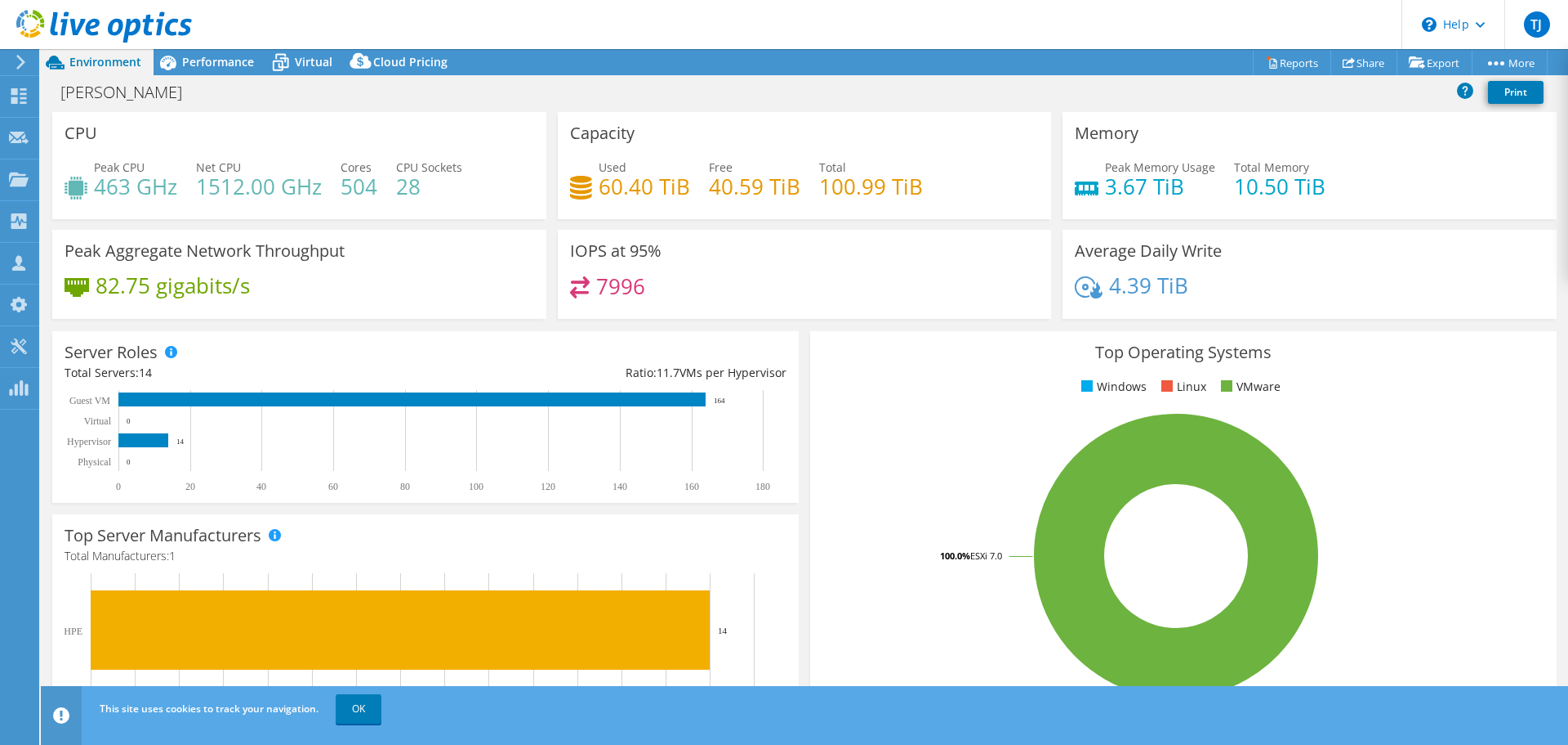
click at [144, 58] on div "Environment" at bounding box center [97, 62] width 113 height 26
click at [174, 57] on icon at bounding box center [168, 62] width 29 height 29
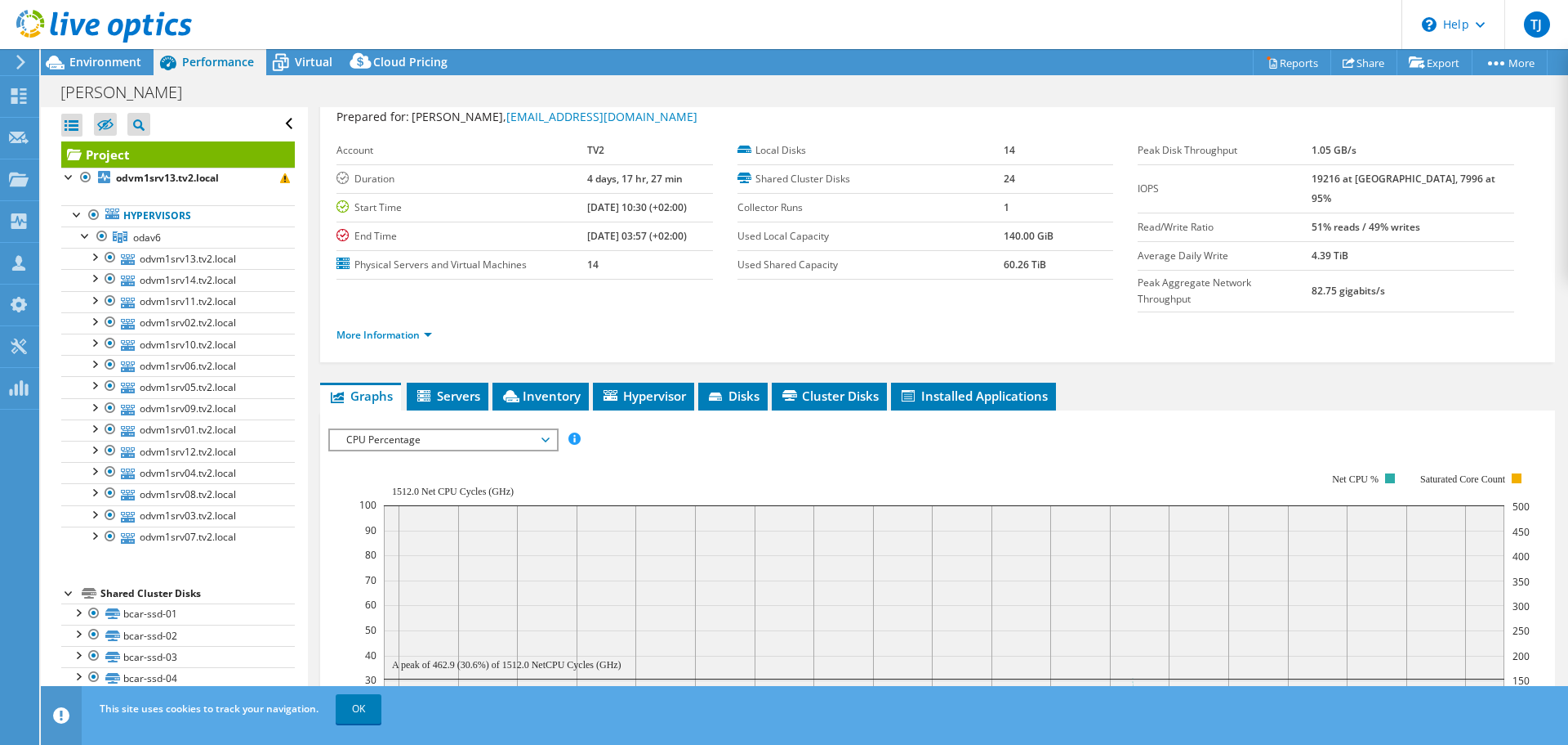
scroll to position [0, 0]
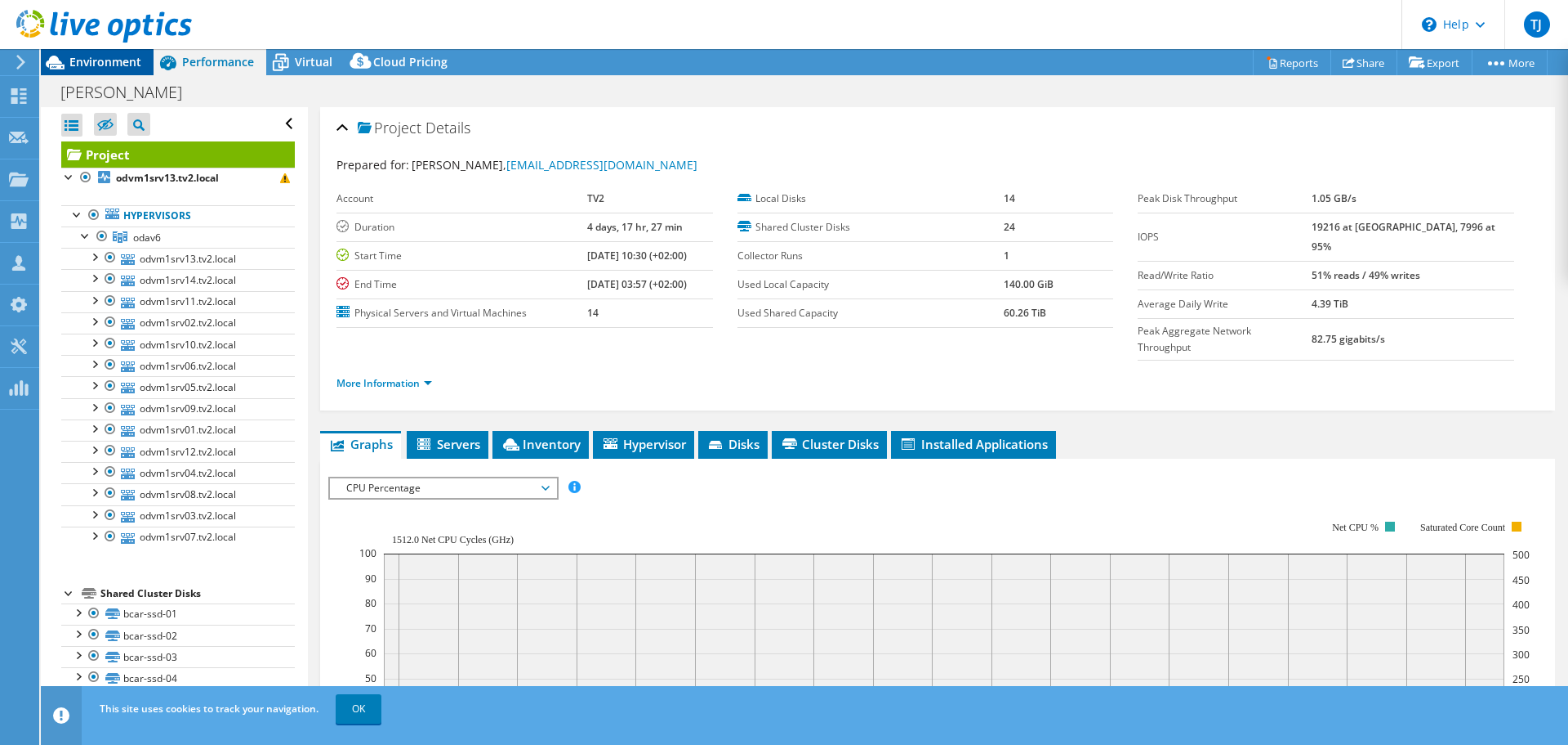
click at [109, 57] on span "Environment" at bounding box center [105, 62] width 72 height 16
